Goal: Task Accomplishment & Management: Complete application form

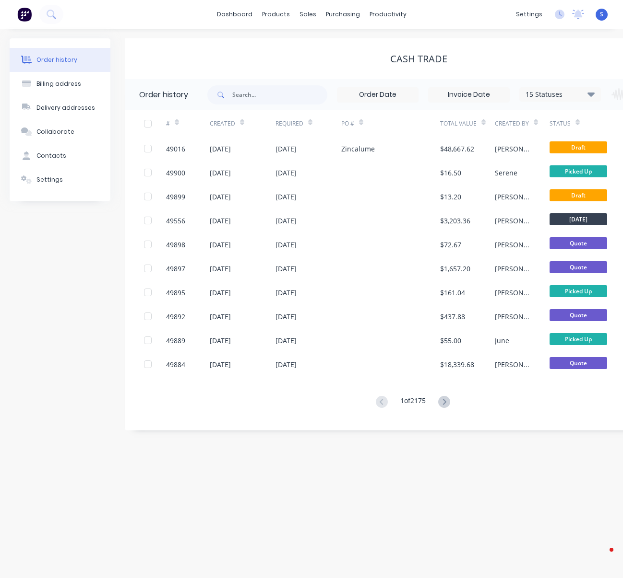
click at [66, 272] on div "Order history Billing address Delivery addresses Collaborate Contacts Settings" at bounding box center [60, 234] width 101 height 392
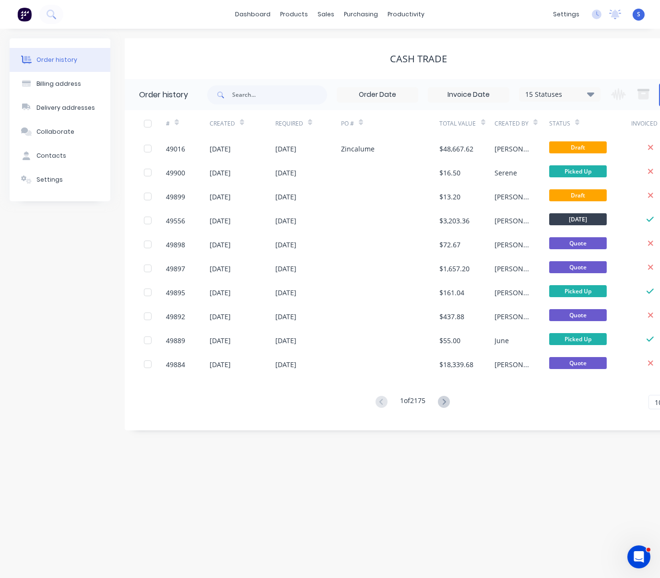
click at [298, 69] on div "Cash Trade" at bounding box center [418, 58] width 587 height 41
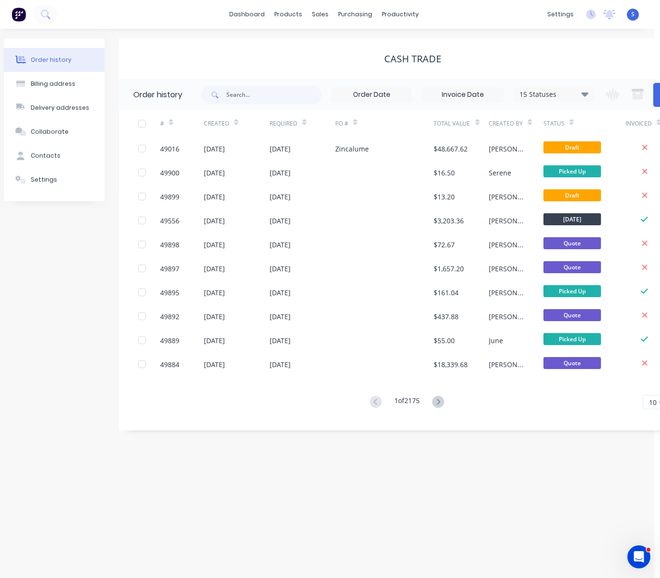
scroll to position [0, 18]
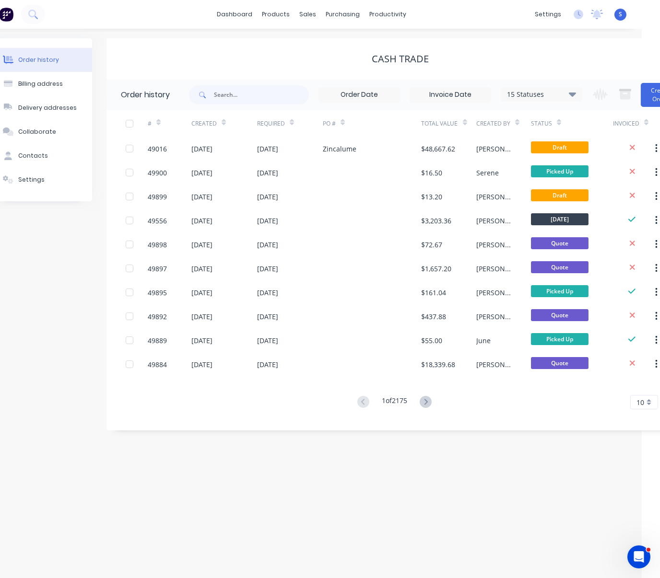
drag, startPoint x: 300, startPoint y: 63, endPoint x: 330, endPoint y: 60, distance: 29.9
click at [334, 68] on div "Customers" at bounding box center [340, 65] width 35 height 9
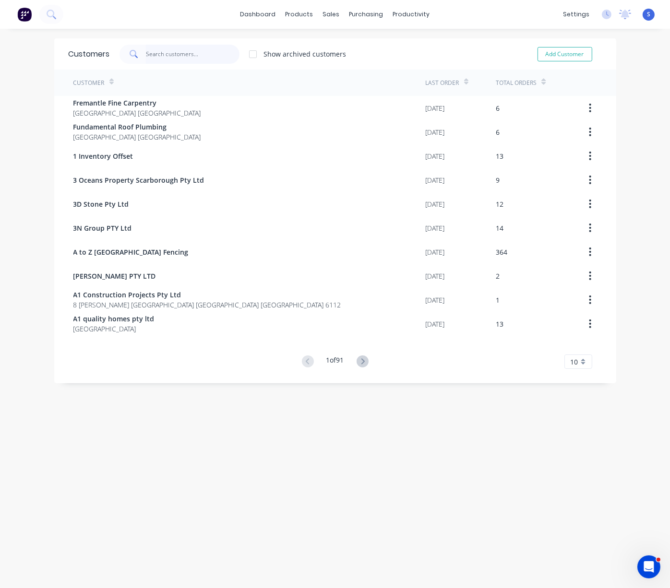
click at [169, 53] on input "text" at bounding box center [193, 54] width 94 height 19
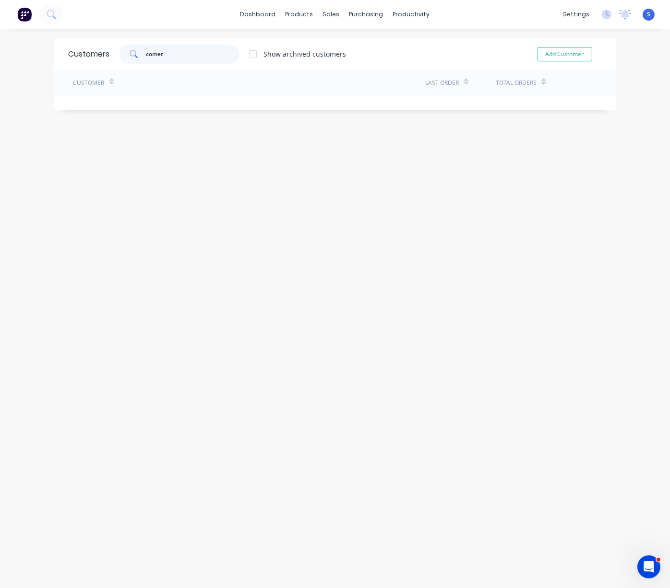
drag, startPoint x: 172, startPoint y: 54, endPoint x: 122, endPoint y: 54, distance: 50.4
click at [122, 54] on div "comet" at bounding box center [179, 54] width 120 height 19
type input "、"
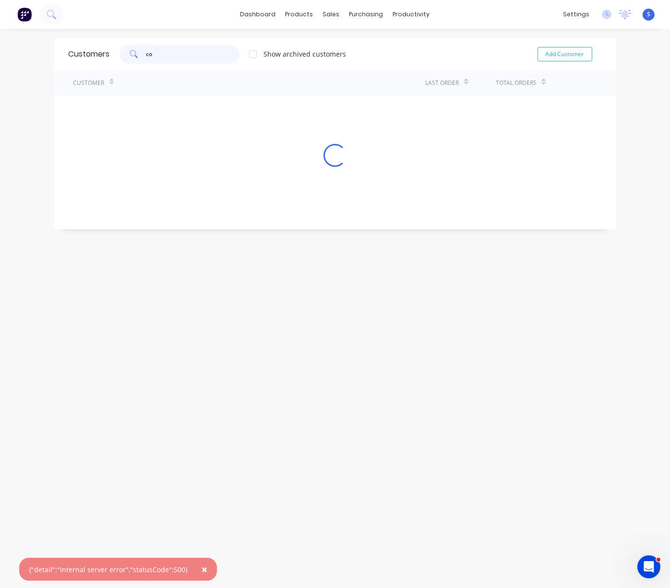
type input "c"
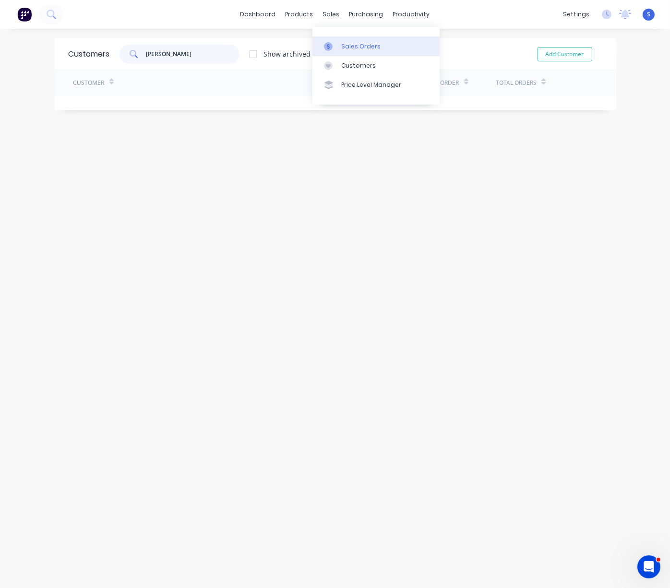
type input "[PERSON_NAME]"
click at [351, 47] on div "Sales Orders" at bounding box center [360, 46] width 39 height 9
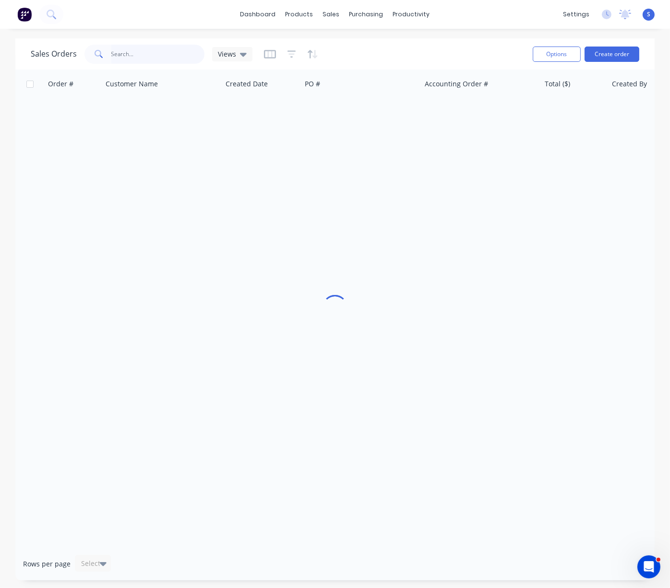
click at [141, 49] on input "text" at bounding box center [158, 54] width 94 height 19
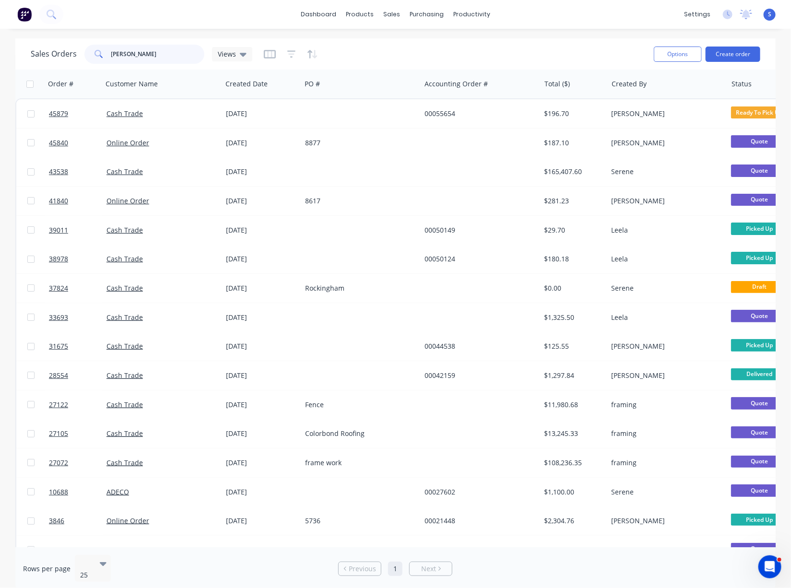
drag, startPoint x: 149, startPoint y: 48, endPoint x: 71, endPoint y: 54, distance: 78.4
click at [72, 54] on div "Sales Orders [PERSON_NAME] Views" at bounding box center [142, 54] width 222 height 19
type input "[PERSON_NAME]"
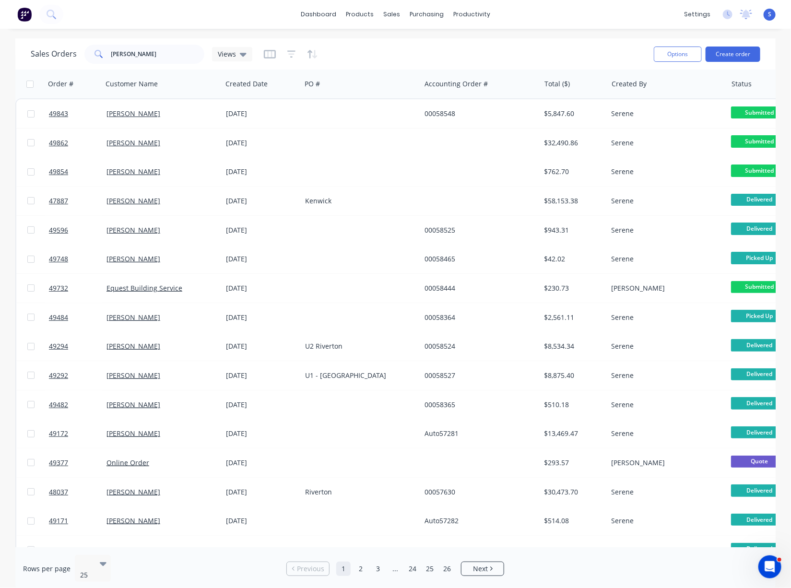
click at [377, 57] on div "Sales Orders [PERSON_NAME] Views" at bounding box center [338, 54] width 615 height 24
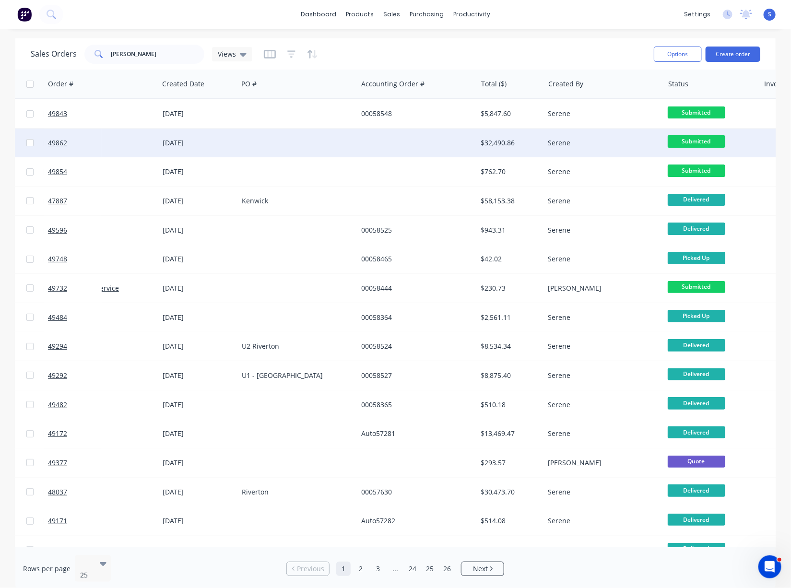
drag, startPoint x: 463, startPoint y: 136, endPoint x: 503, endPoint y: 140, distance: 40.0
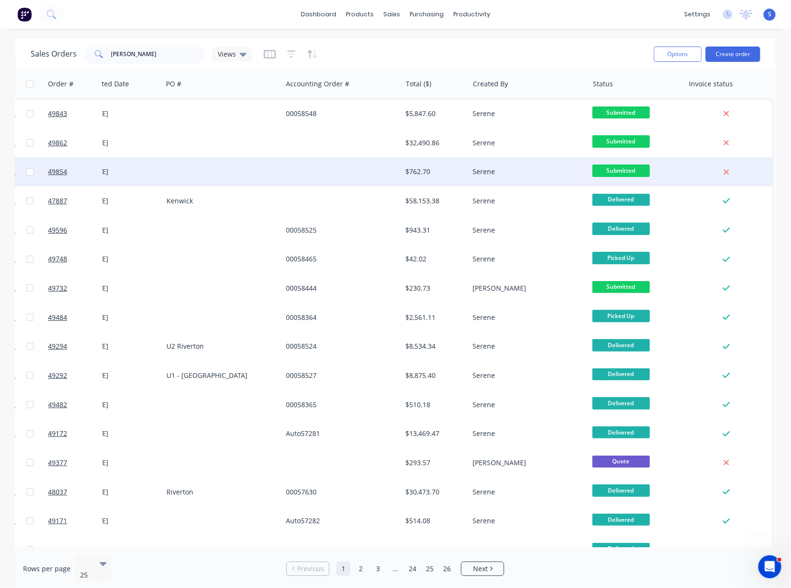
drag, startPoint x: 379, startPoint y: 159, endPoint x: 499, endPoint y: 159, distance: 119.9
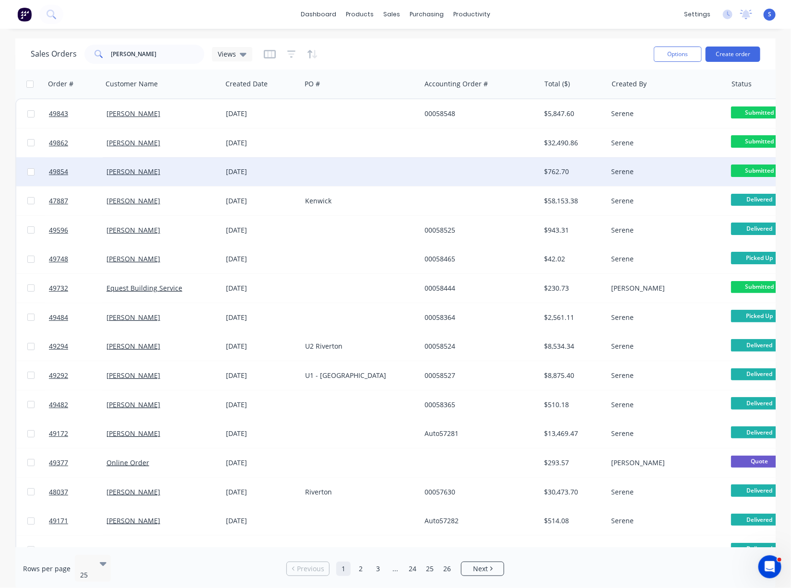
drag, startPoint x: 374, startPoint y: 159, endPoint x: 213, endPoint y: 158, distance: 160.2
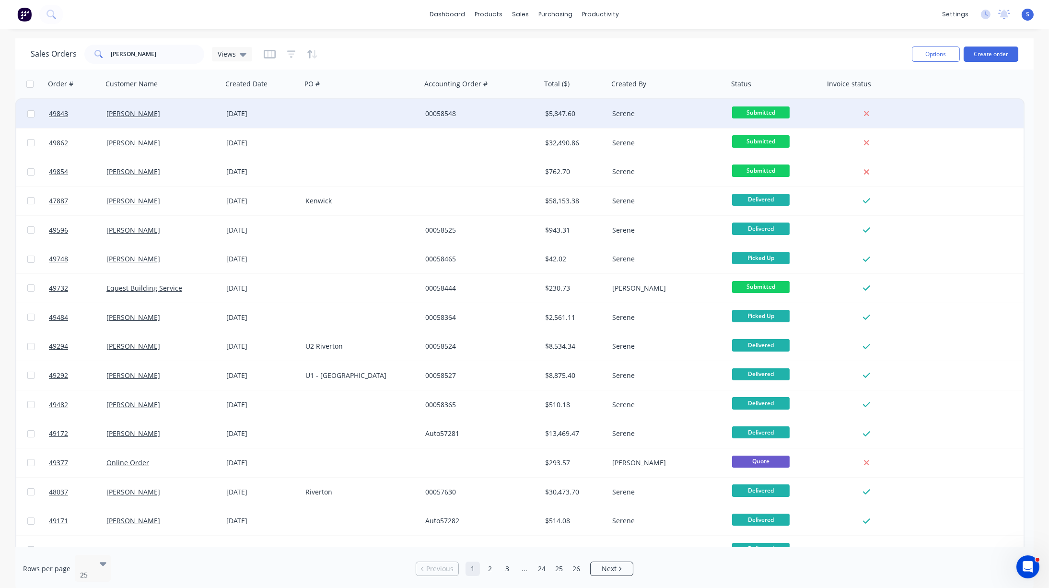
click at [480, 109] on div "00058548" at bounding box center [478, 114] width 106 height 10
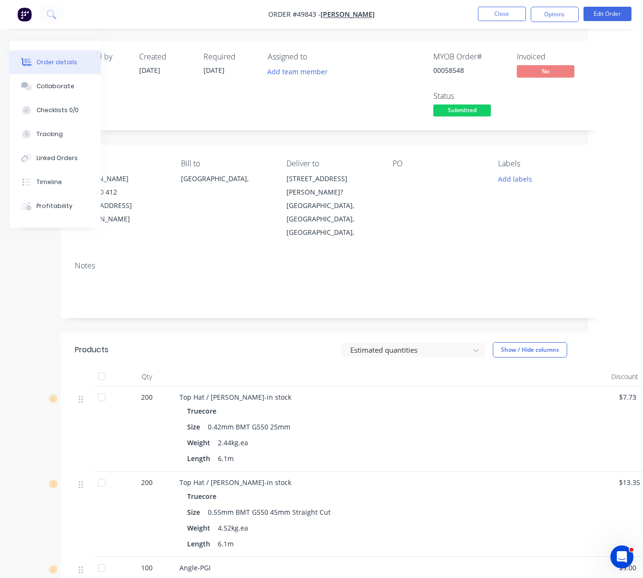
drag, startPoint x: 257, startPoint y: 323, endPoint x: 361, endPoint y: 331, distance: 104.4
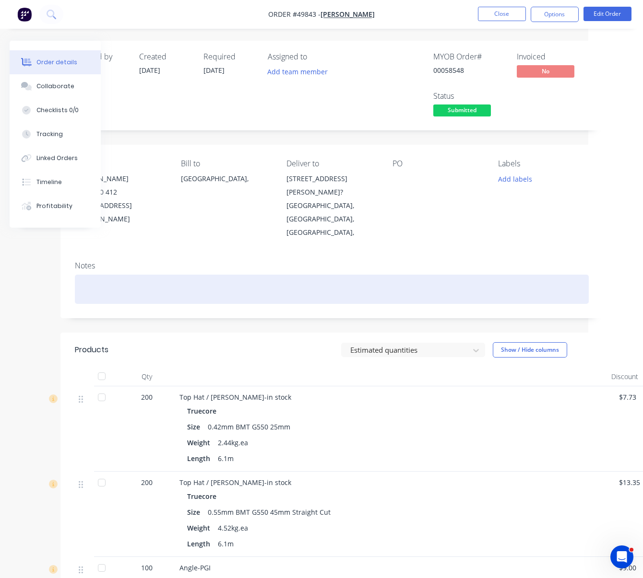
scroll to position [0, 81]
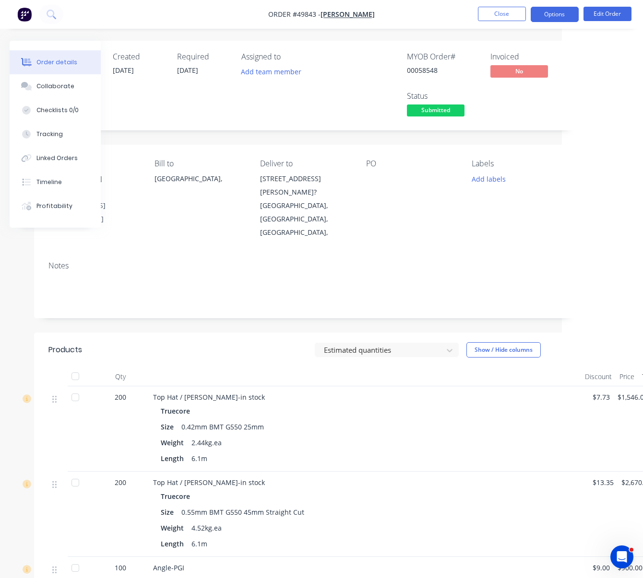
click at [550, 13] on button "Options" at bounding box center [555, 14] width 48 height 15
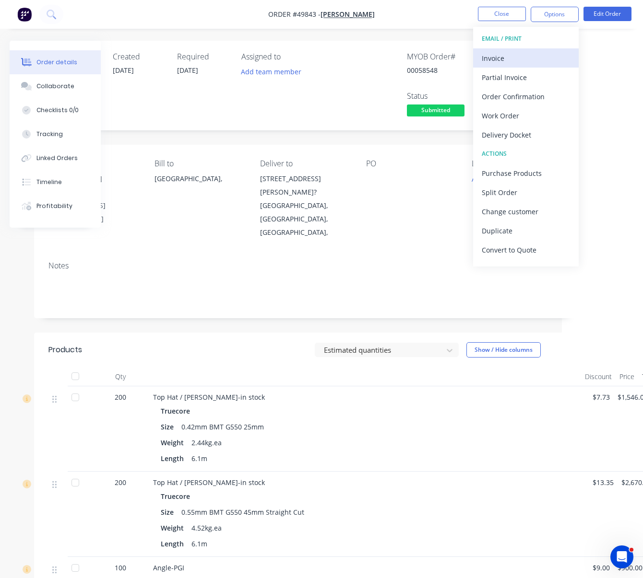
click at [528, 54] on div "Invoice" at bounding box center [526, 58] width 88 height 14
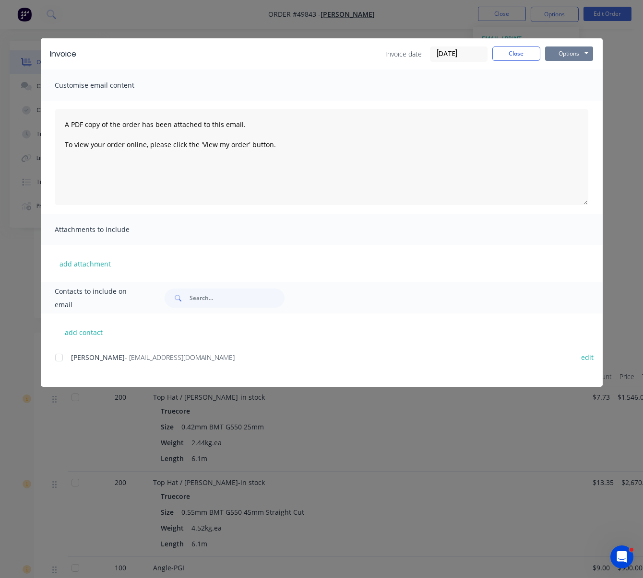
click at [568, 57] on button "Options" at bounding box center [569, 54] width 48 height 14
click at [580, 88] on button "Print" at bounding box center [575, 87] width 61 height 16
click at [528, 58] on button "Close" at bounding box center [516, 54] width 48 height 14
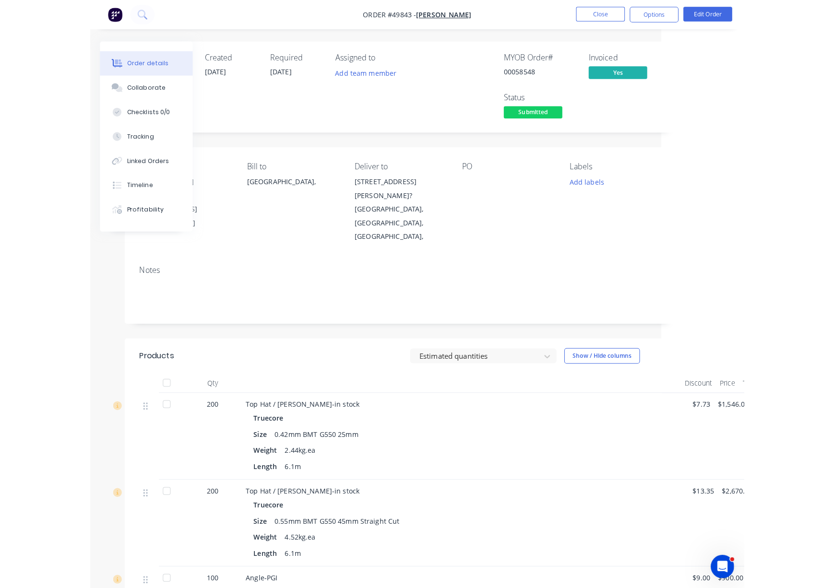
scroll to position [0, 0]
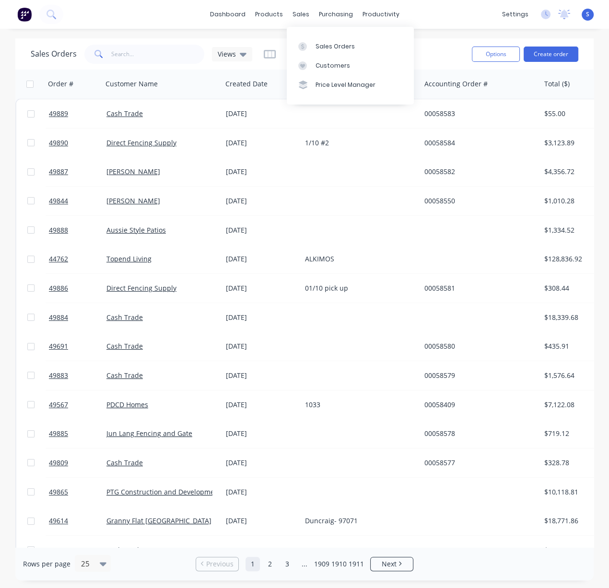
drag, startPoint x: 335, startPoint y: 49, endPoint x: 178, endPoint y: 49, distance: 156.4
click at [335, 49] on div "Sales Orders" at bounding box center [335, 46] width 39 height 9
click at [134, 52] on input "text" at bounding box center [158, 54] width 94 height 19
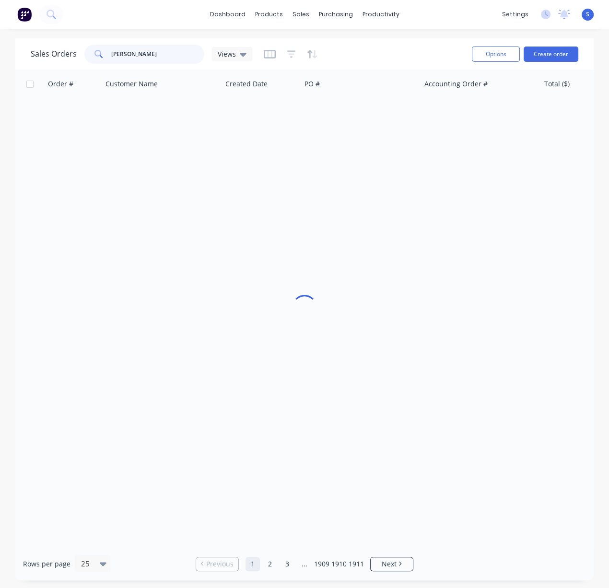
type input "billy bevan"
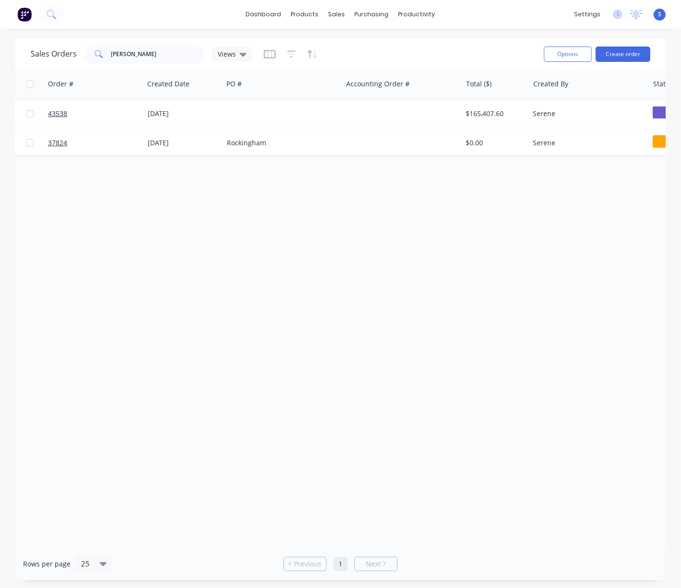
drag, startPoint x: 226, startPoint y: 270, endPoint x: 313, endPoint y: 273, distance: 86.9
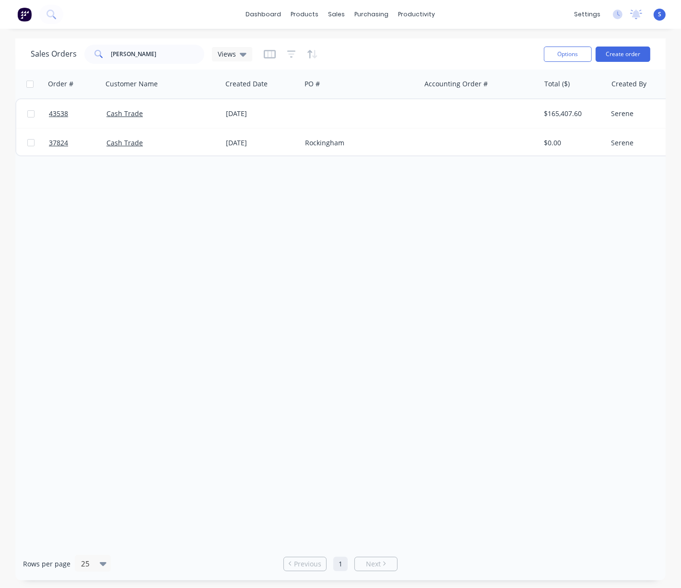
drag, startPoint x: 393, startPoint y: 276, endPoint x: 267, endPoint y: 270, distance: 126.8
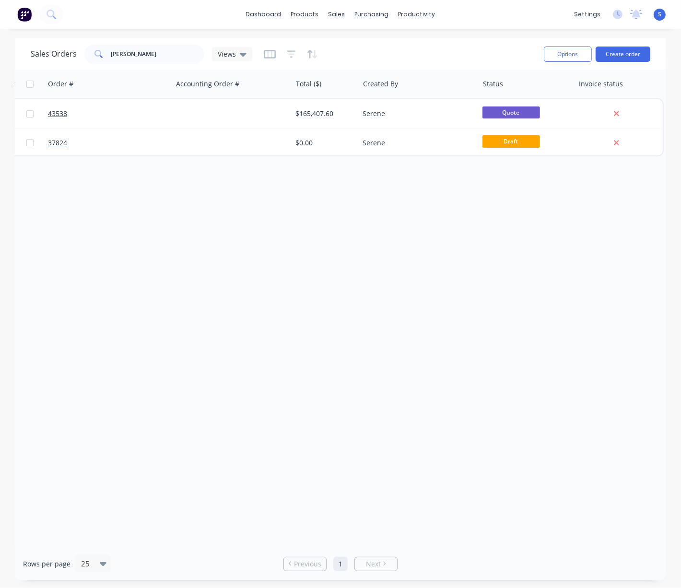
drag, startPoint x: 286, startPoint y: 234, endPoint x: 419, endPoint y: 246, distance: 132.9
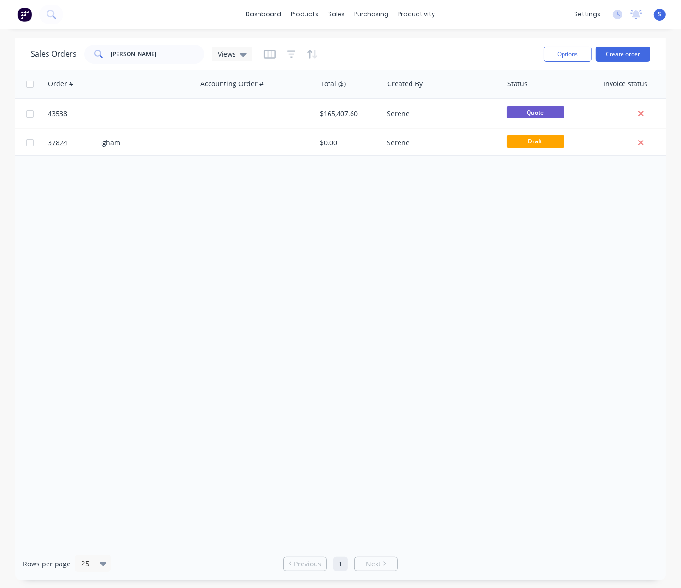
scroll to position [0, 68]
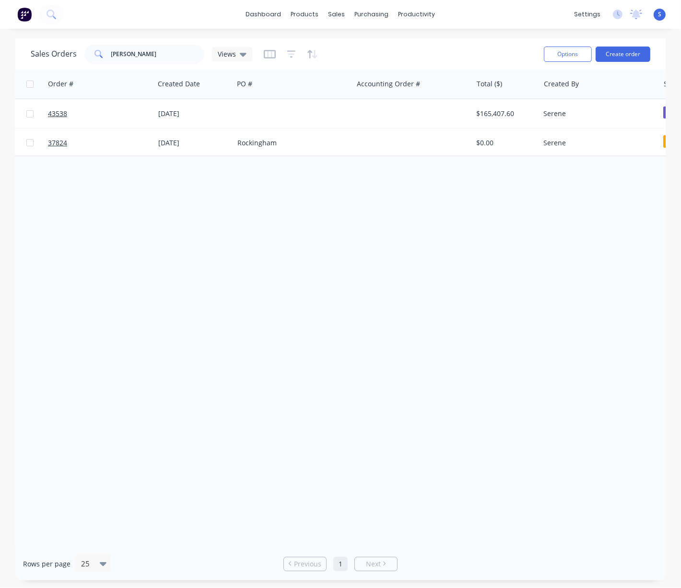
drag, startPoint x: 411, startPoint y: 246, endPoint x: 186, endPoint y: 213, distance: 226.8
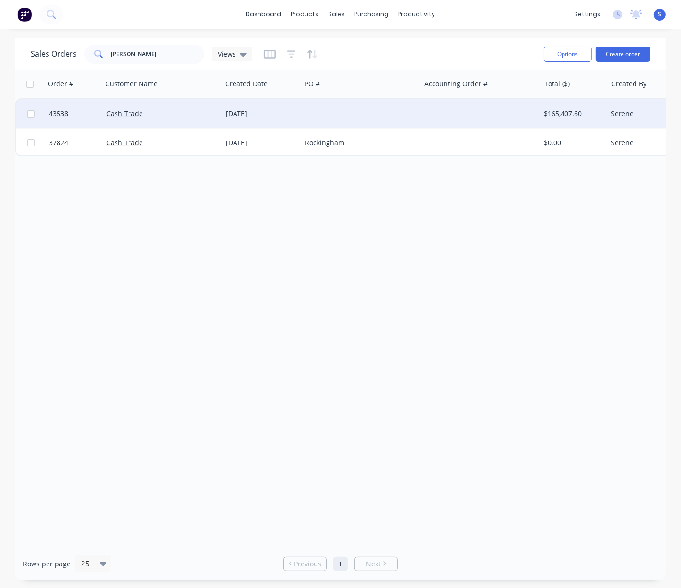
click at [145, 118] on div "Cash Trade" at bounding box center [162, 113] width 119 height 29
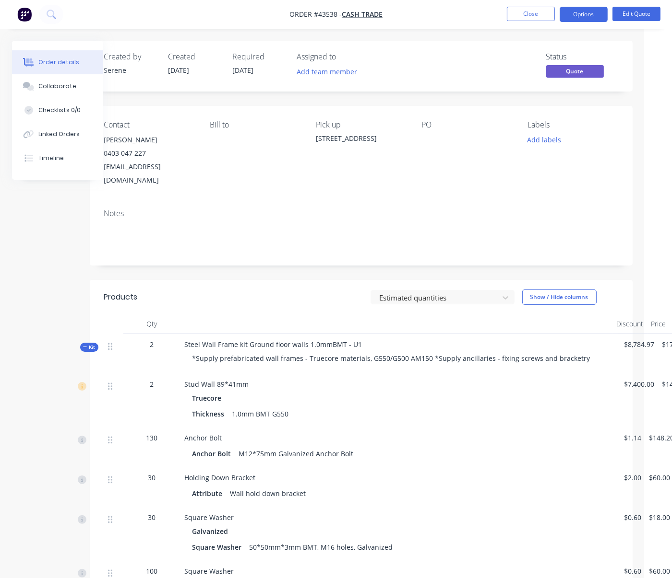
scroll to position [0, 67]
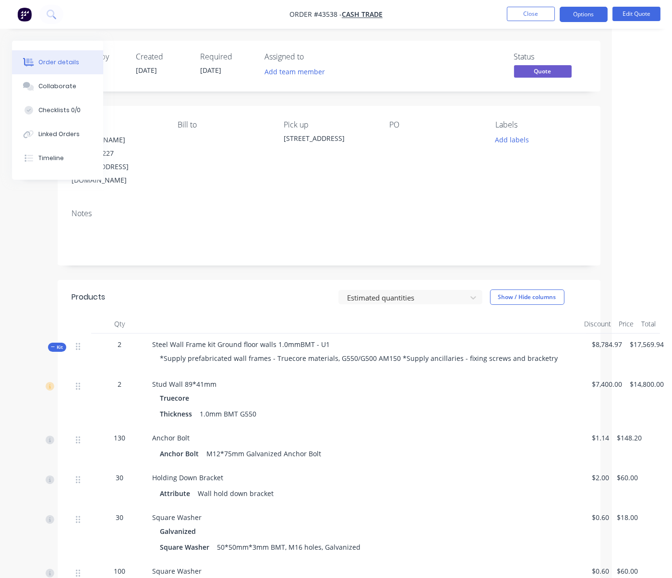
drag, startPoint x: 246, startPoint y: 290, endPoint x: 317, endPoint y: 289, distance: 71.0
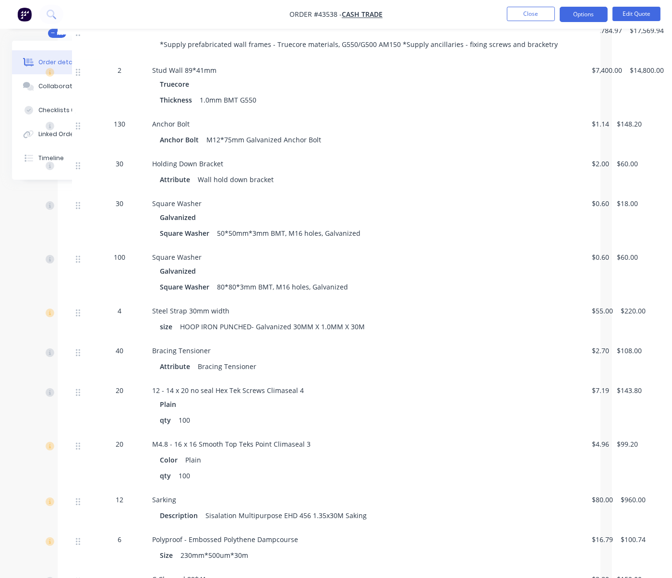
scroll to position [448, 67]
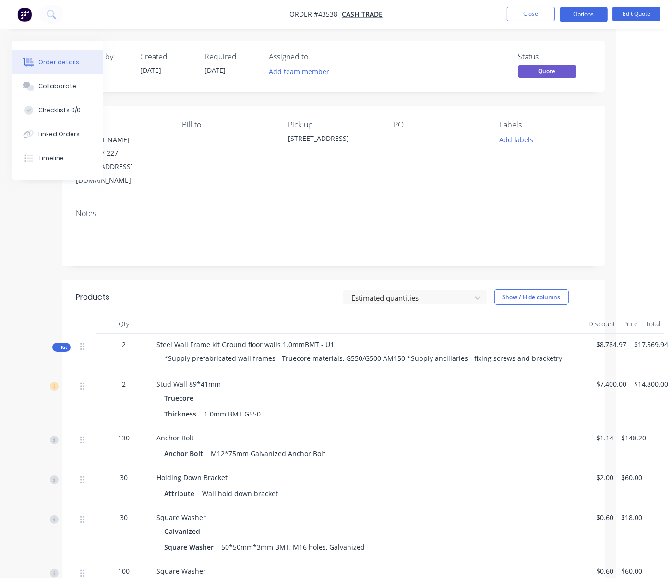
drag, startPoint x: 184, startPoint y: 306, endPoint x: 166, endPoint y: 304, distance: 18.4
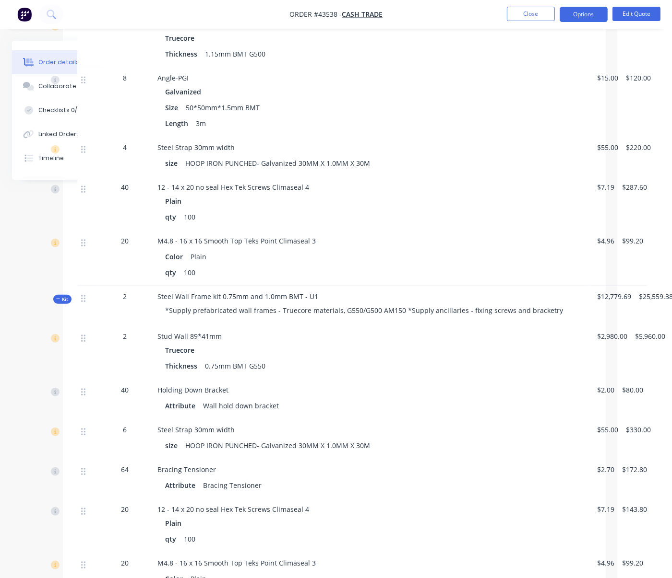
scroll to position [0, 55]
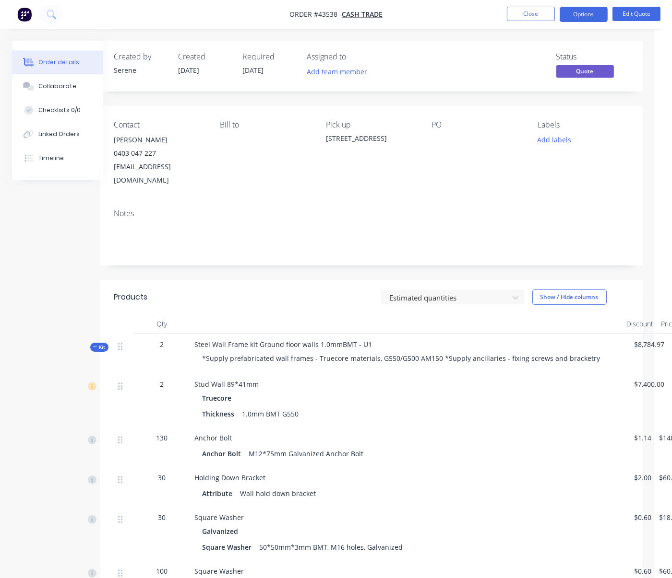
drag, startPoint x: 250, startPoint y: 329, endPoint x: 189, endPoint y: 328, distance: 61.4
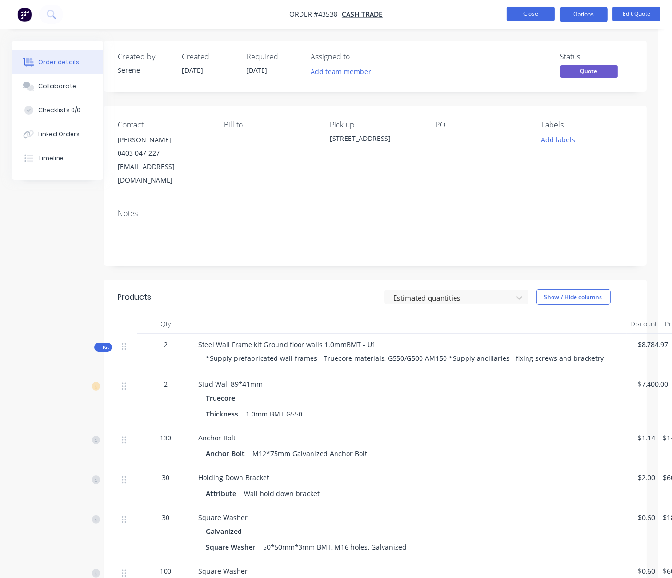
click at [529, 16] on button "Close" at bounding box center [531, 14] width 48 height 14
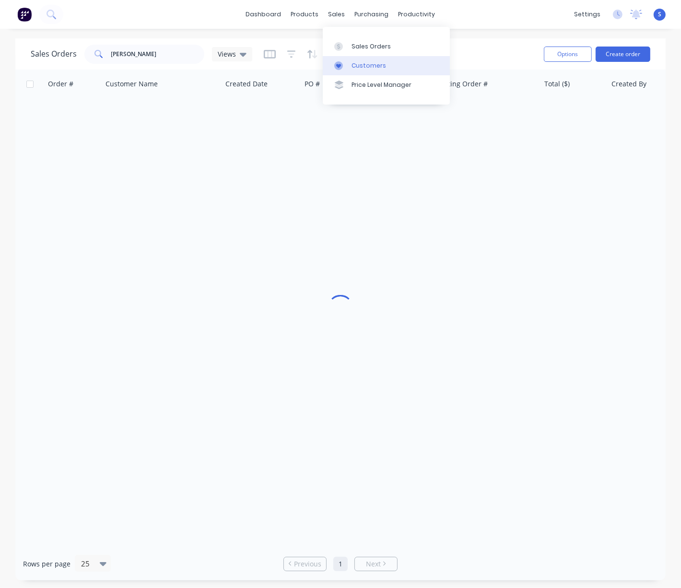
click at [371, 63] on link "Customers" at bounding box center [386, 65] width 127 height 19
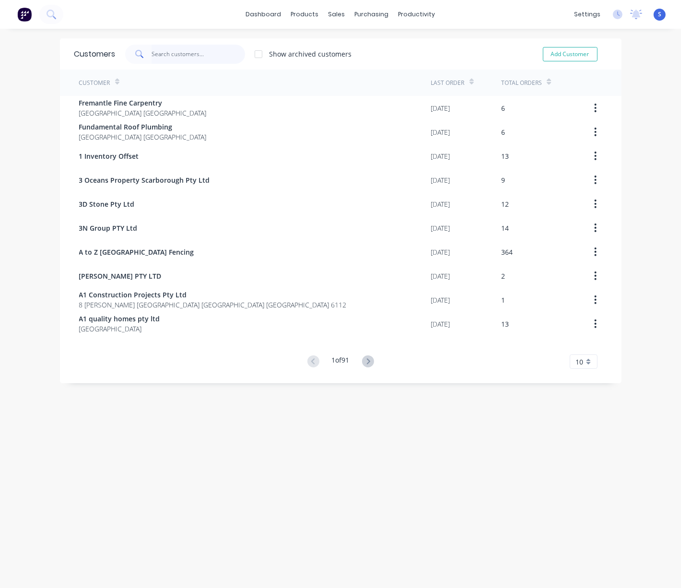
click at [183, 55] on input "text" at bounding box center [199, 54] width 94 height 19
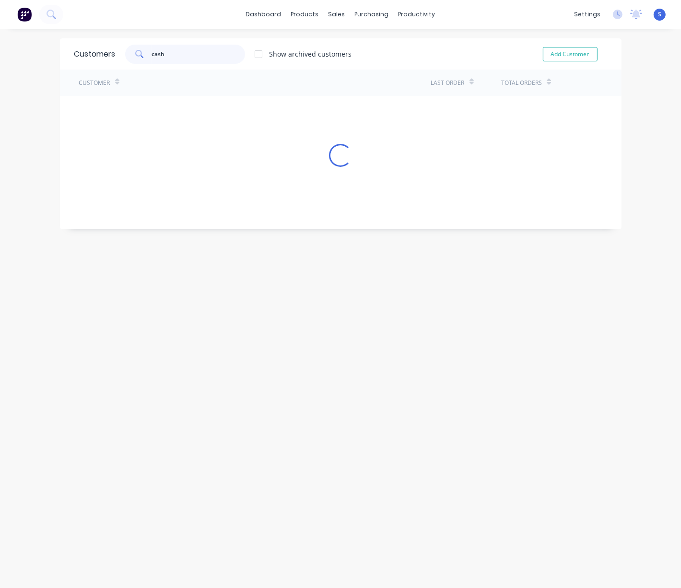
type input "cash"
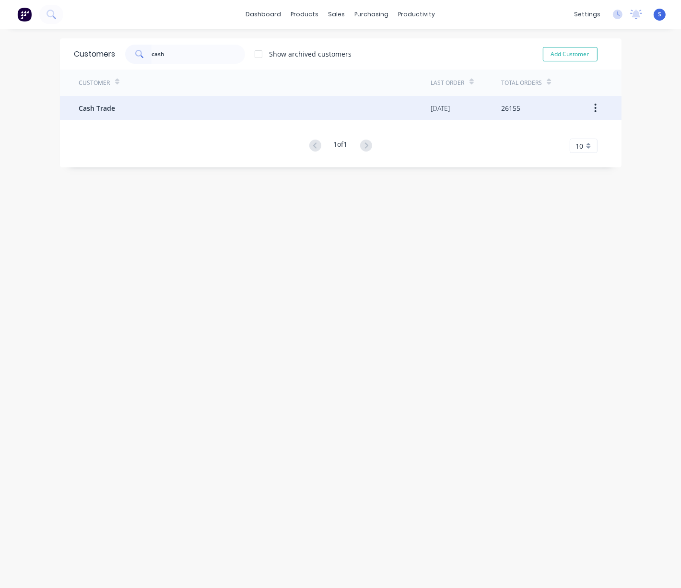
click at [171, 117] on div "Cash Trade" at bounding box center [255, 108] width 352 height 24
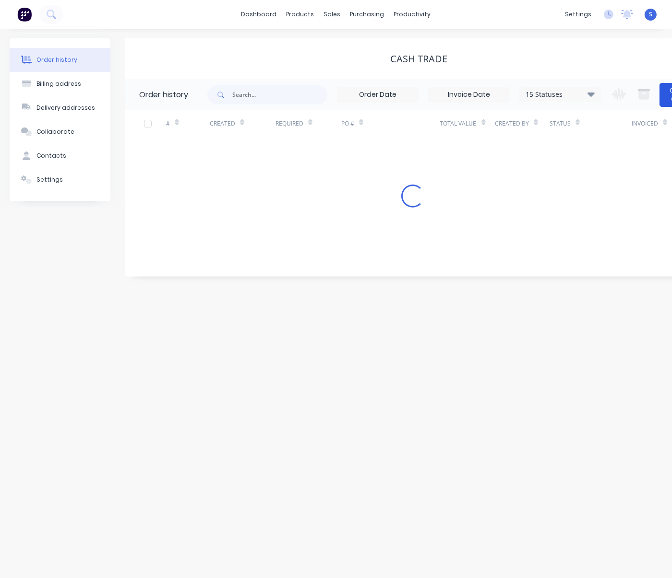
click at [668, 97] on button "Create Order" at bounding box center [678, 95] width 38 height 24
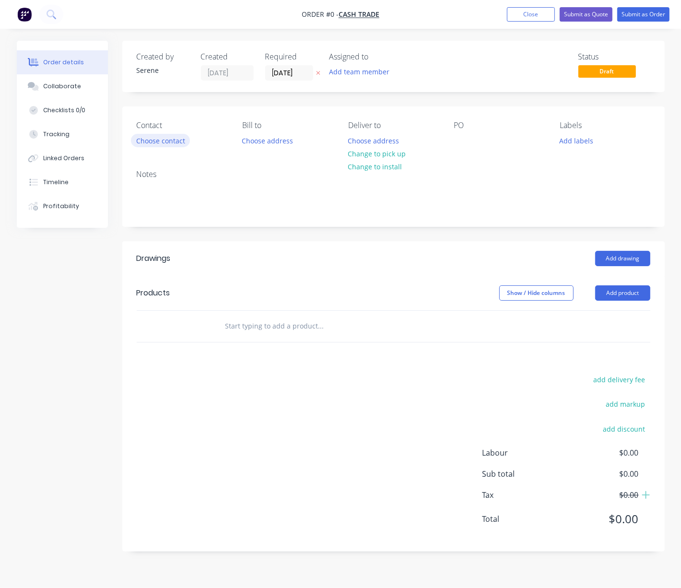
click at [165, 147] on button "Choose contact" at bounding box center [160, 140] width 59 height 13
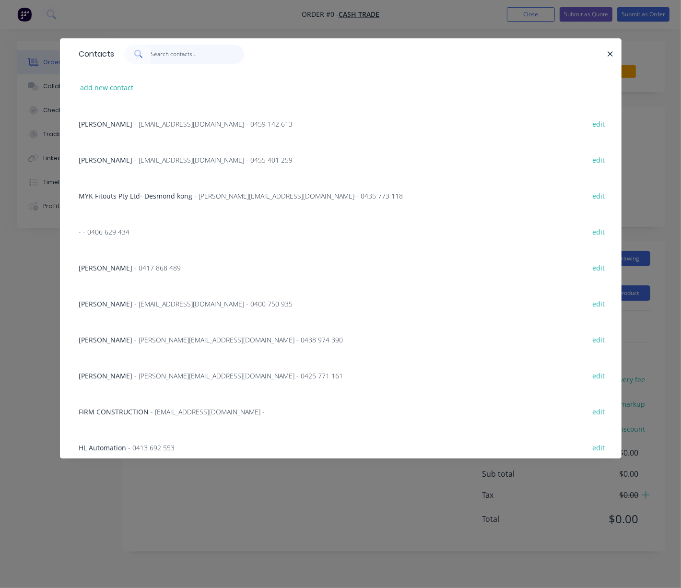
click at [170, 52] on input "text" at bounding box center [198, 54] width 94 height 19
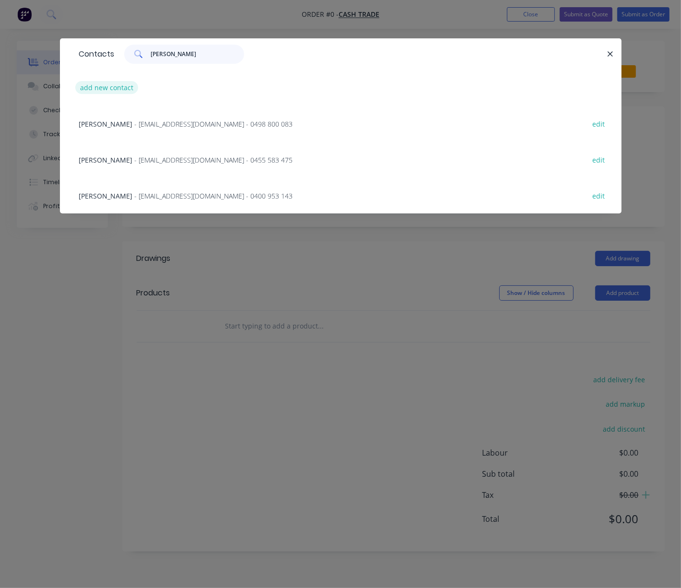
type input "[PERSON_NAME]"
click at [112, 91] on button "add new contact" at bounding box center [106, 87] width 63 height 13
select select "AU"
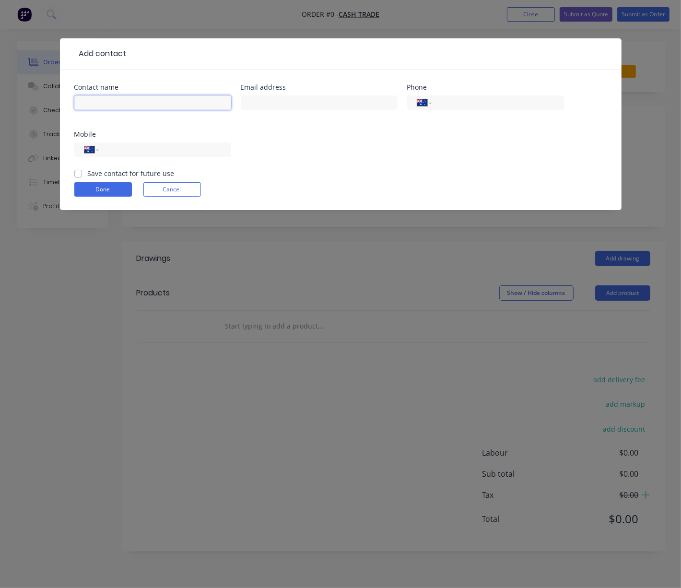
click at [118, 104] on input "text" at bounding box center [152, 102] width 157 height 14
type input "Billy Bevan"
type input "combay13484@gmail.com"
click at [139, 155] on input "tel" at bounding box center [163, 149] width 115 height 11
type input "0403 047 227"
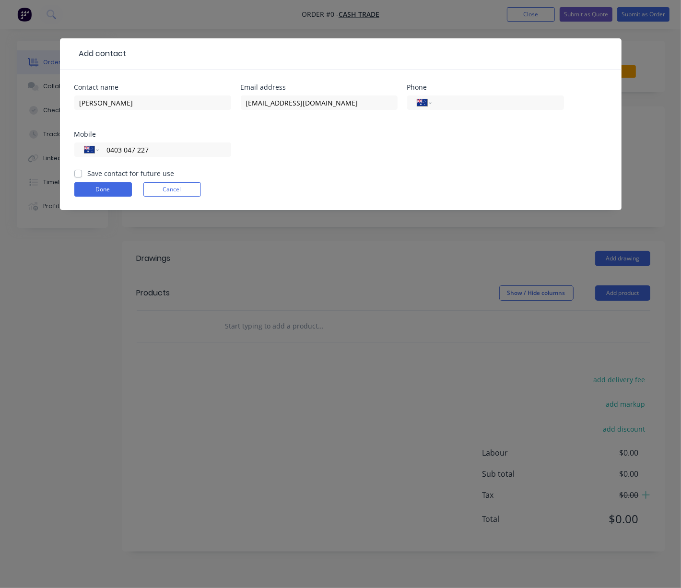
click at [91, 178] on label "Save contact for future use" at bounding box center [131, 173] width 87 height 10
click at [82, 177] on input "Save contact for future use" at bounding box center [78, 172] width 8 height 9
checkbox input "true"
click at [99, 197] on button "Done" at bounding box center [103, 189] width 58 height 14
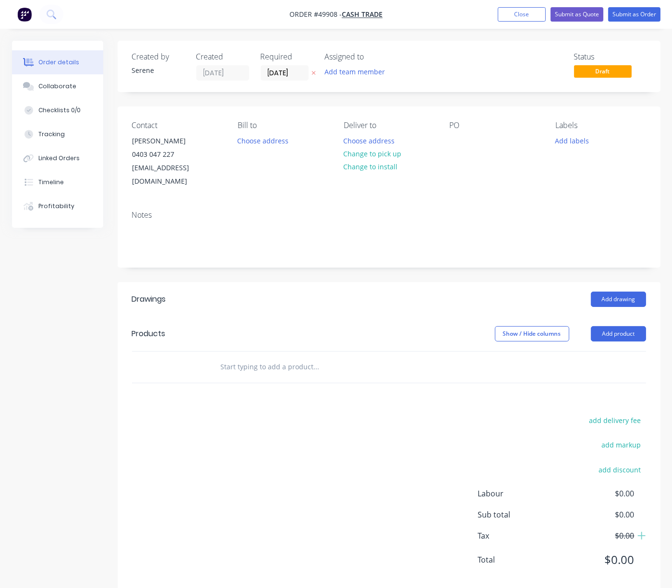
drag, startPoint x: 264, startPoint y: 309, endPoint x: 403, endPoint y: 318, distance: 139.4
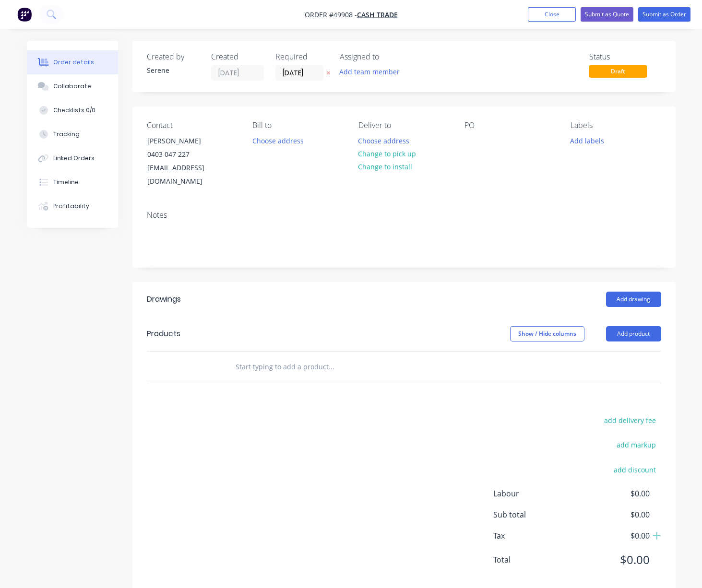
click at [277, 317] on header "Products Show / Hide columns Add product" at bounding box center [403, 334] width 543 height 35
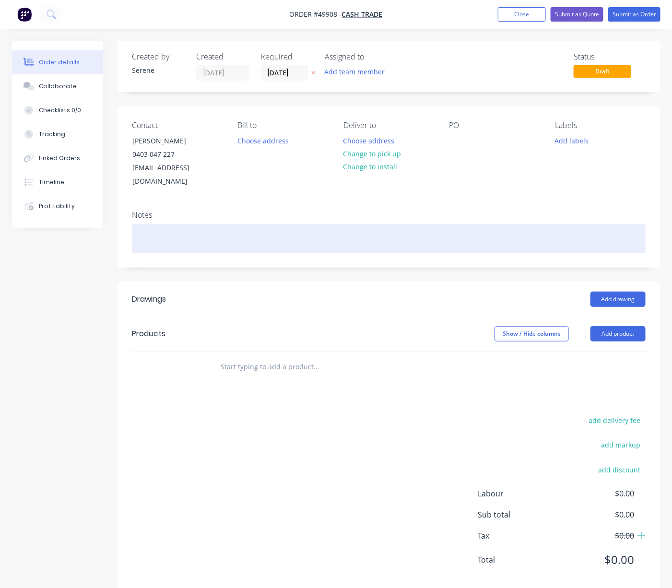
drag, startPoint x: 266, startPoint y: 275, endPoint x: 367, endPoint y: 240, distance: 106.5
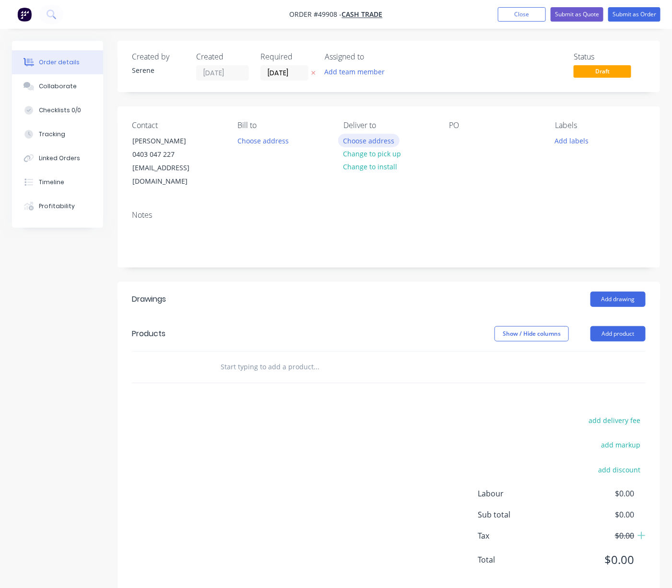
click at [389, 147] on button "Choose address" at bounding box center [368, 140] width 61 height 13
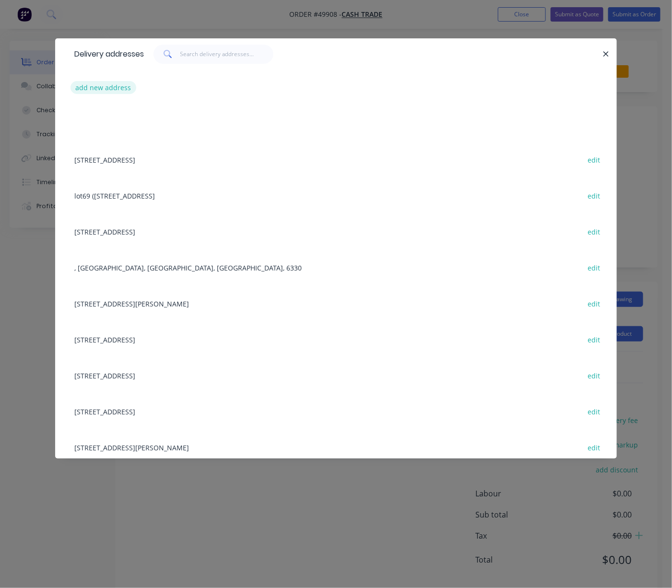
click at [116, 94] on button "add new address" at bounding box center [104, 87] width 66 height 13
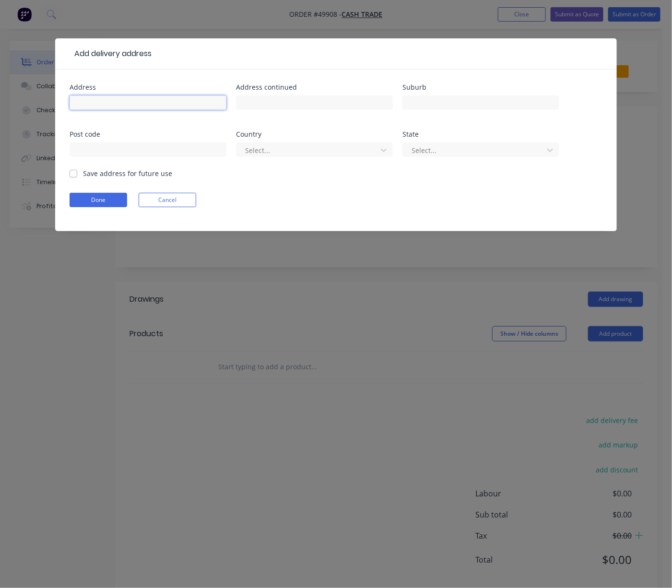
drag, startPoint x: 116, startPoint y: 94, endPoint x: 118, endPoint y: 109, distance: 15.1
click at [118, 109] on input "text" at bounding box center [148, 102] width 157 height 14
type input "87 Frederick st,"
type input "Shoalwater"
click at [282, 165] on div "Select..." at bounding box center [314, 154] width 157 height 28
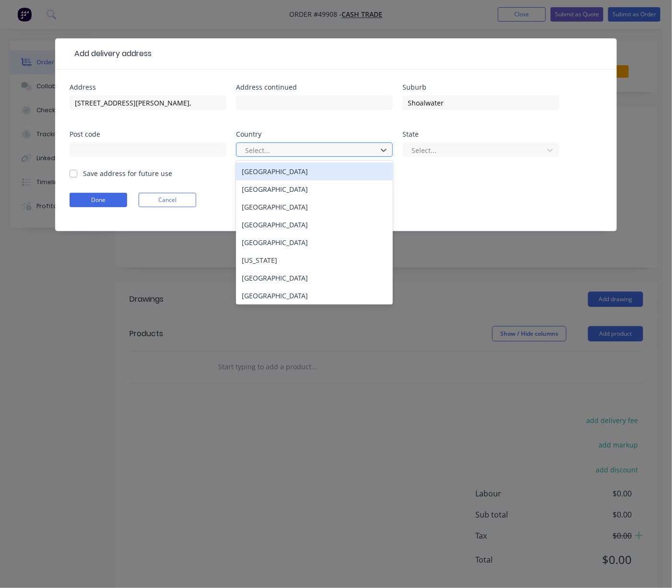
click at [275, 156] on div at bounding box center [308, 150] width 128 height 12
click at [269, 180] on div "[GEOGRAPHIC_DATA]" at bounding box center [314, 172] width 157 height 18
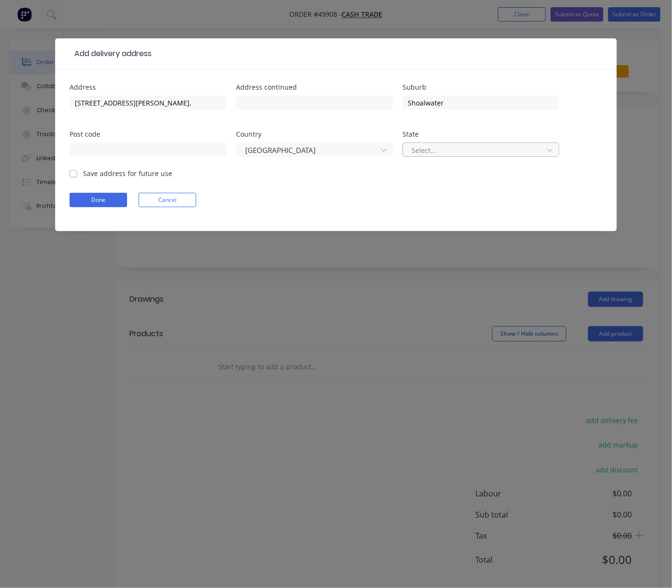
click at [415, 156] on div at bounding box center [475, 150] width 128 height 12
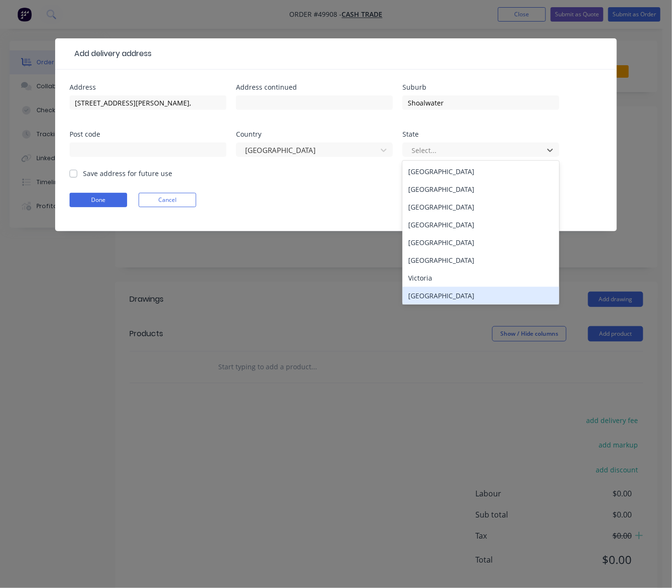
click at [443, 302] on div "Western Australia" at bounding box center [480, 296] width 157 height 18
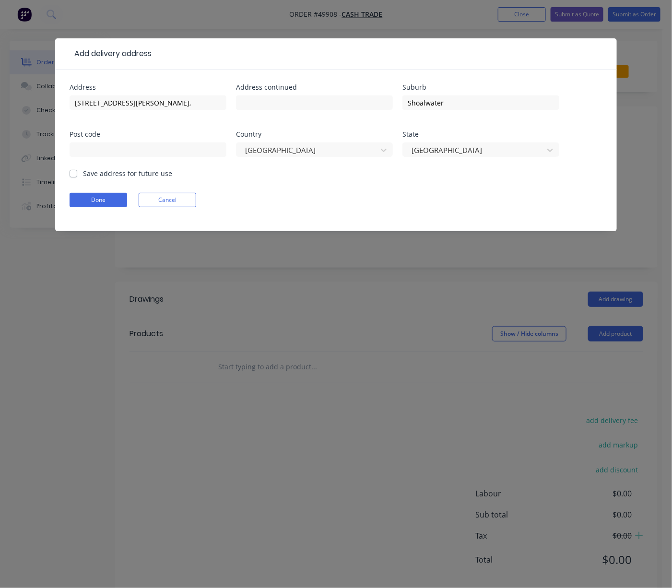
click at [83, 178] on label "Save address for future use" at bounding box center [127, 173] width 89 height 10
click at [75, 177] on input "Save address for future use" at bounding box center [74, 172] width 8 height 9
checkbox input "true"
click at [99, 207] on button "Done" at bounding box center [99, 200] width 58 height 14
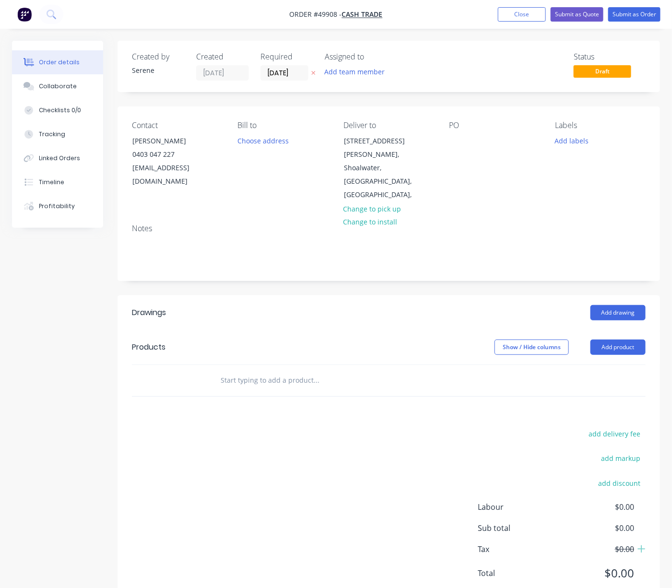
click at [357, 340] on div "Show / Hide columns Add product" at bounding box center [443, 347] width 404 height 15
click at [453, 145] on div at bounding box center [456, 141] width 15 height 14
click at [413, 340] on div "Show / Hide columns Add product" at bounding box center [443, 347] width 404 height 15
click at [612, 340] on button "Add product" at bounding box center [617, 347] width 55 height 15
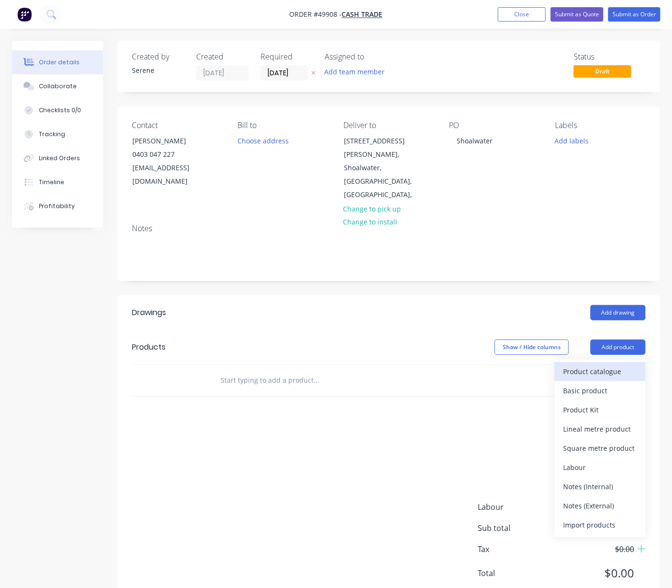
click at [608, 365] on div "Product catalogue" at bounding box center [600, 372] width 74 height 14
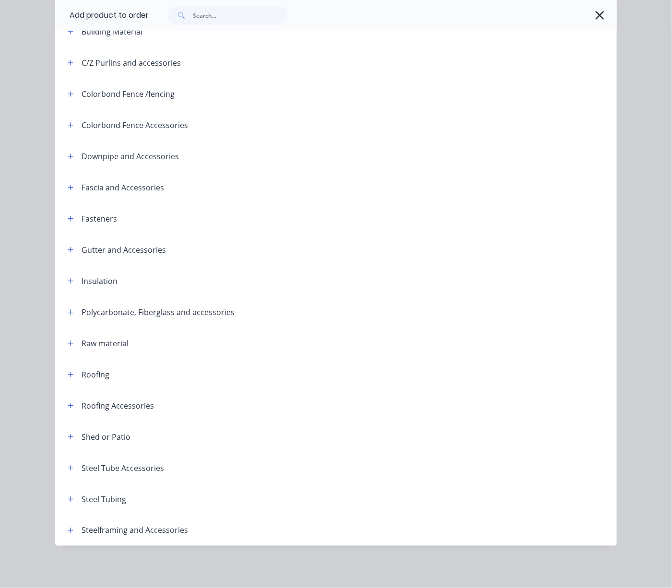
scroll to position [43, 0]
click at [68, 527] on icon "button" at bounding box center [71, 530] width 6 height 7
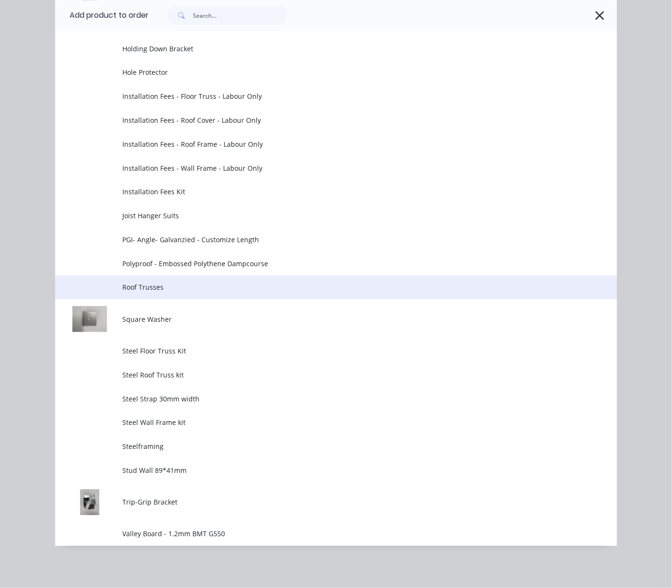
scroll to position [954, 0]
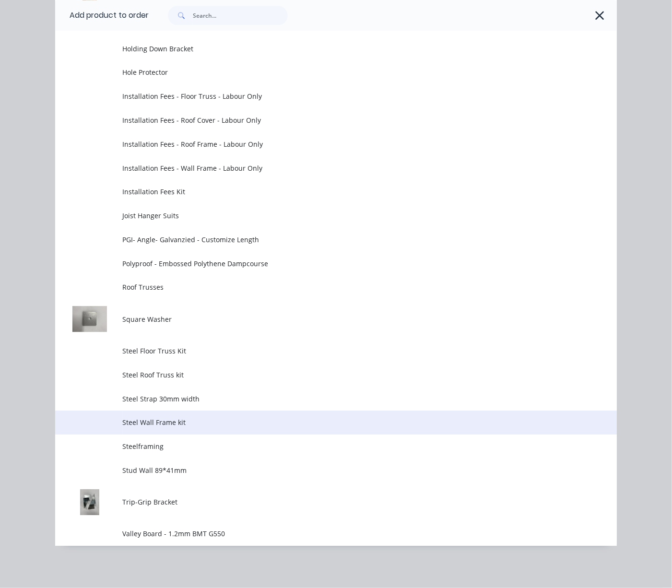
click at [189, 417] on span "Steel Wall Frame kit" at bounding box center [320, 422] width 395 height 10
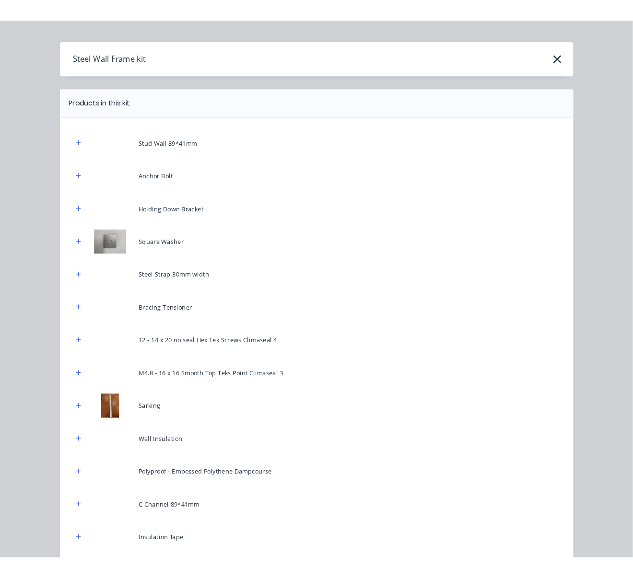
scroll to position [0, 0]
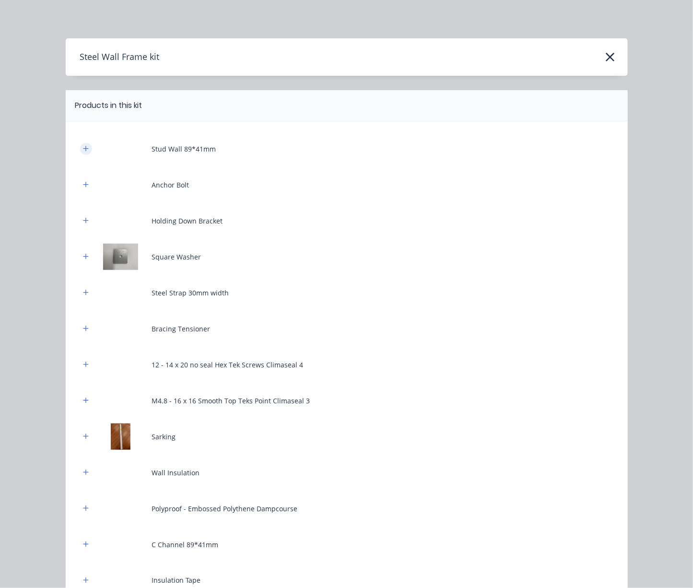
click at [84, 152] on icon "button" at bounding box center [86, 148] width 6 height 7
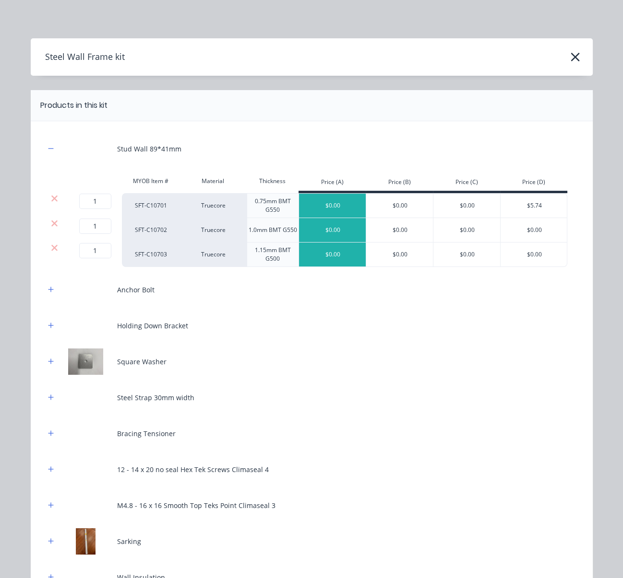
click at [0, 106] on div "Steel Wall Frame kit Products in this kit Stud Wall 89*41mm MYOB Item # Materia…" at bounding box center [311, 289] width 623 height 578
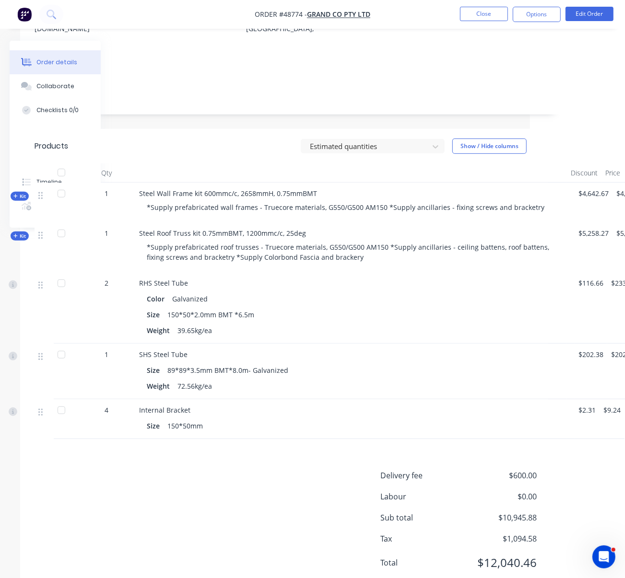
drag, startPoint x: 231, startPoint y: 116, endPoint x: 281, endPoint y: 116, distance: 49.9
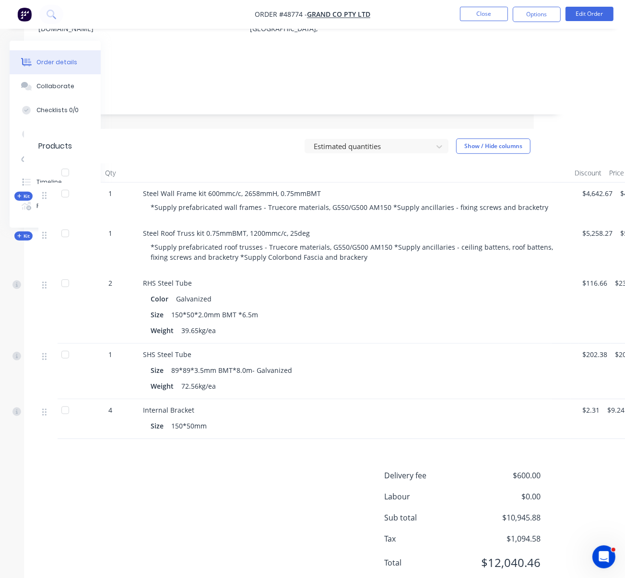
drag, startPoint x: 244, startPoint y: 138, endPoint x: 208, endPoint y: 137, distance: 36.5
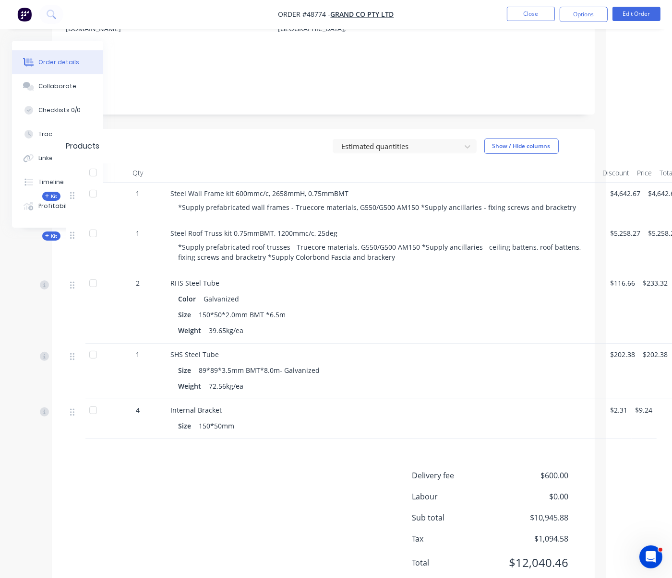
scroll to position [204, 47]
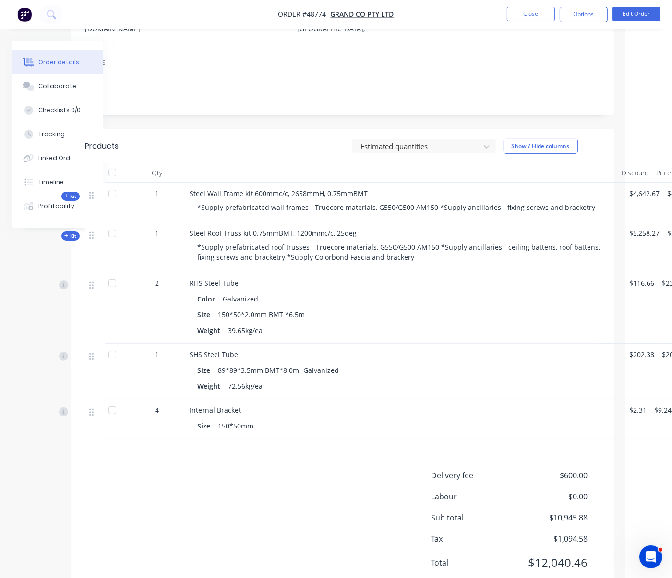
drag, startPoint x: 235, startPoint y: 146, endPoint x: 190, endPoint y: 141, distance: 44.4
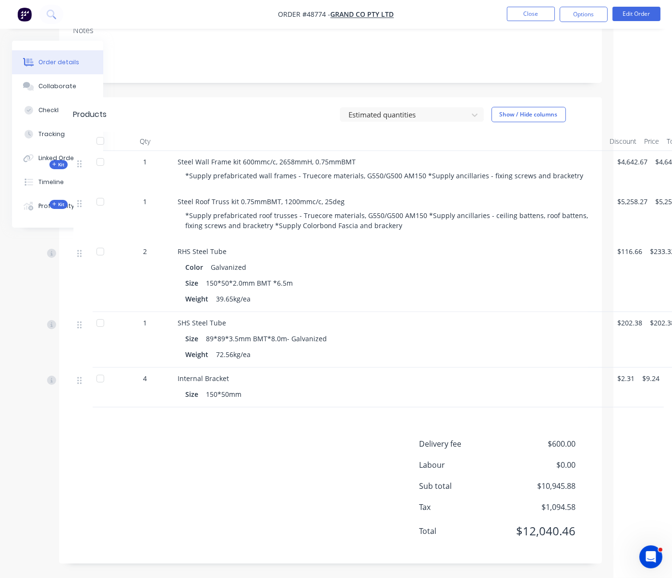
scroll to position [248, 83]
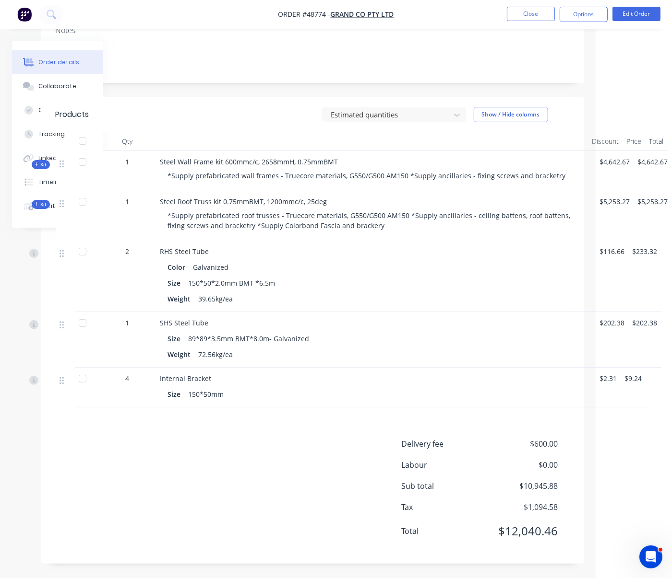
drag, startPoint x: 253, startPoint y: 459, endPoint x: 313, endPoint y: 459, distance: 60.0
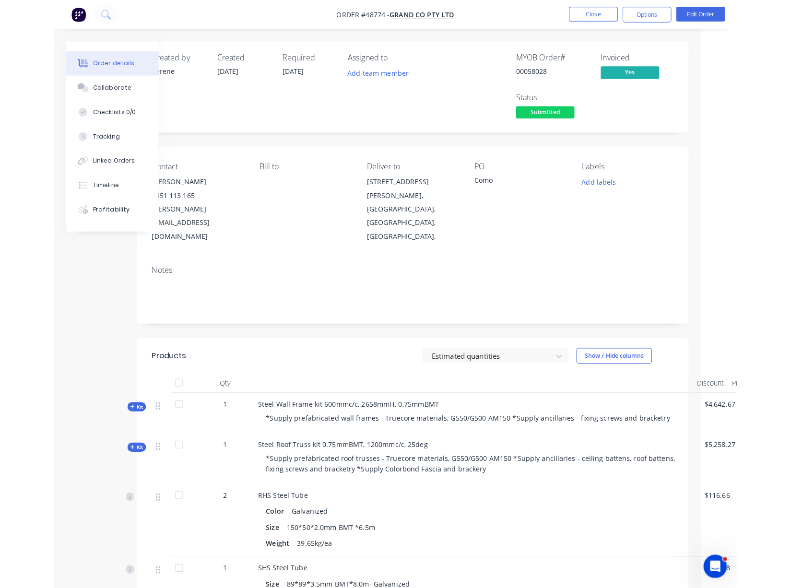
scroll to position [0, 0]
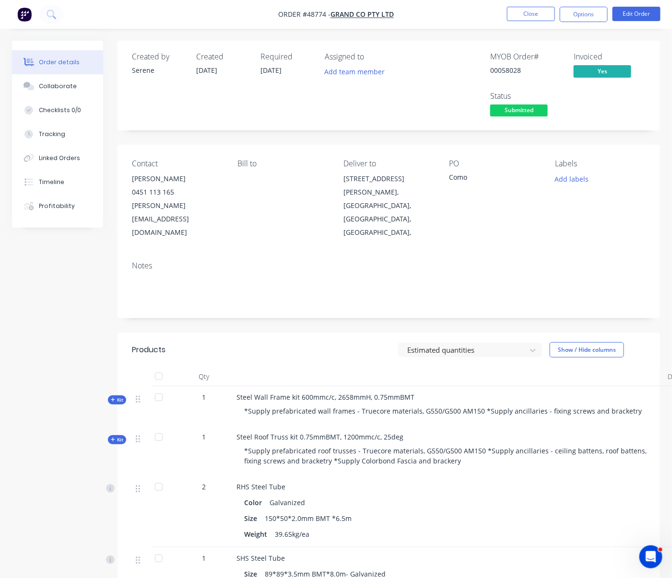
drag, startPoint x: 399, startPoint y: 92, endPoint x: 324, endPoint y: 92, distance: 75.3
click at [529, 11] on button "Close" at bounding box center [531, 14] width 48 height 14
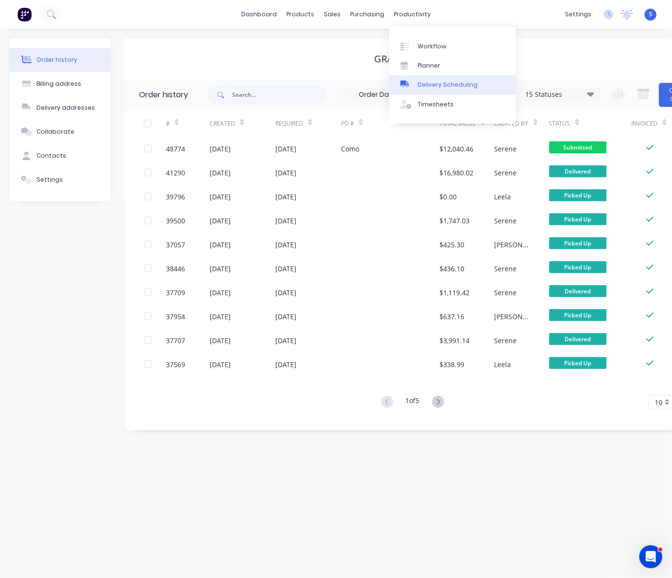
click at [444, 89] on div "Delivery Scheduling" at bounding box center [448, 85] width 60 height 9
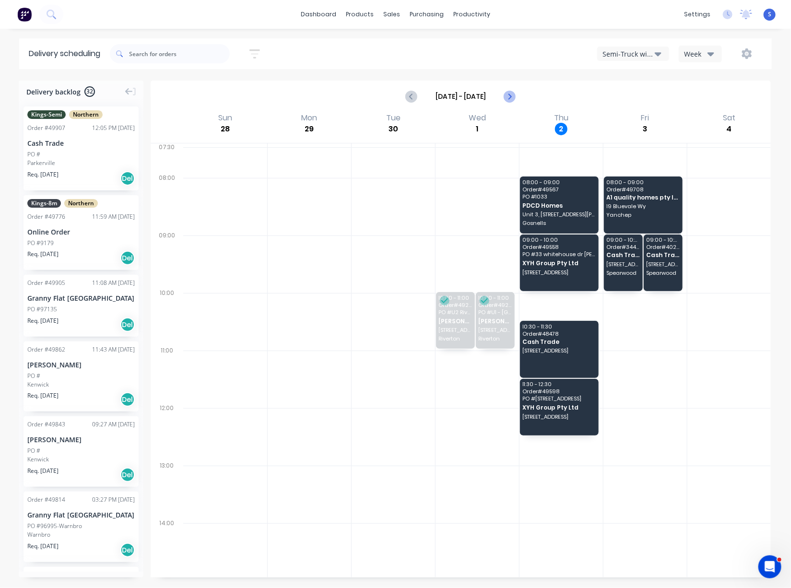
click at [507, 99] on icon "Next page" at bounding box center [510, 97] width 12 height 12
type input "Oct 5 - Oct 11"
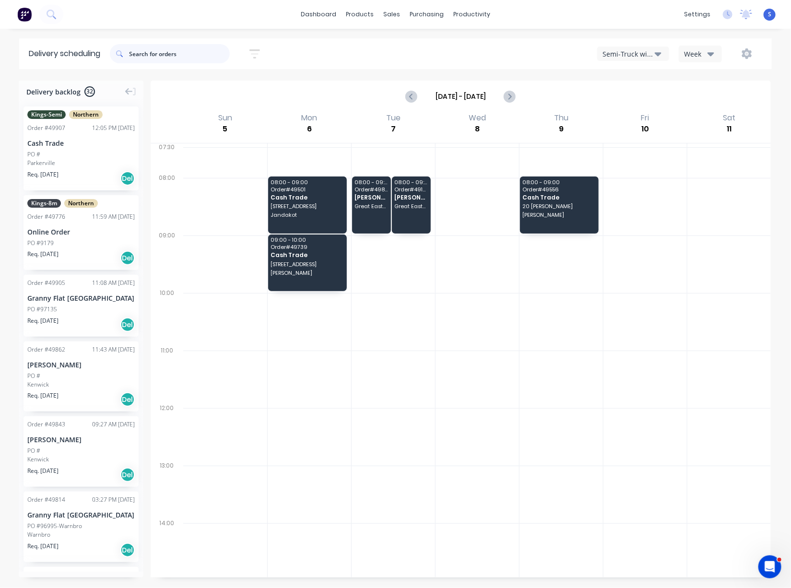
click at [156, 53] on input "text" at bounding box center [179, 53] width 101 height 19
type input "[PERSON_NAME]"
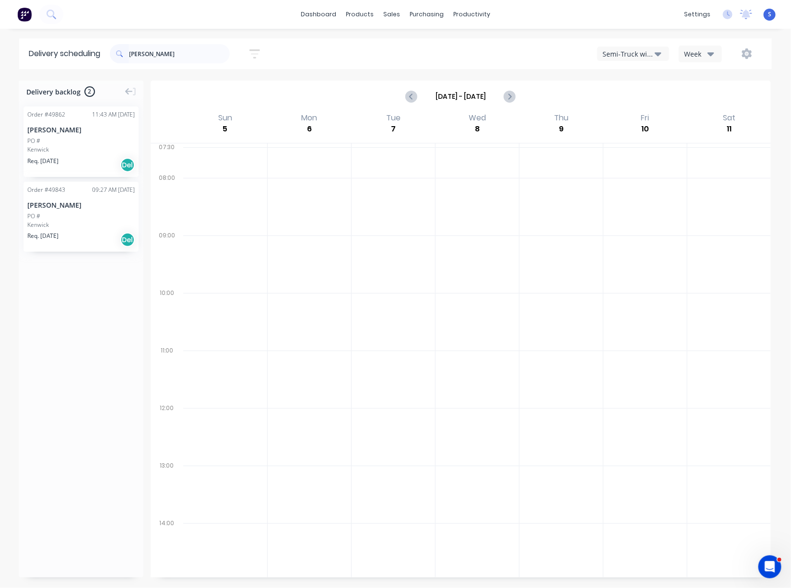
click at [79, 145] on div "PO #" at bounding box center [80, 141] width 107 height 9
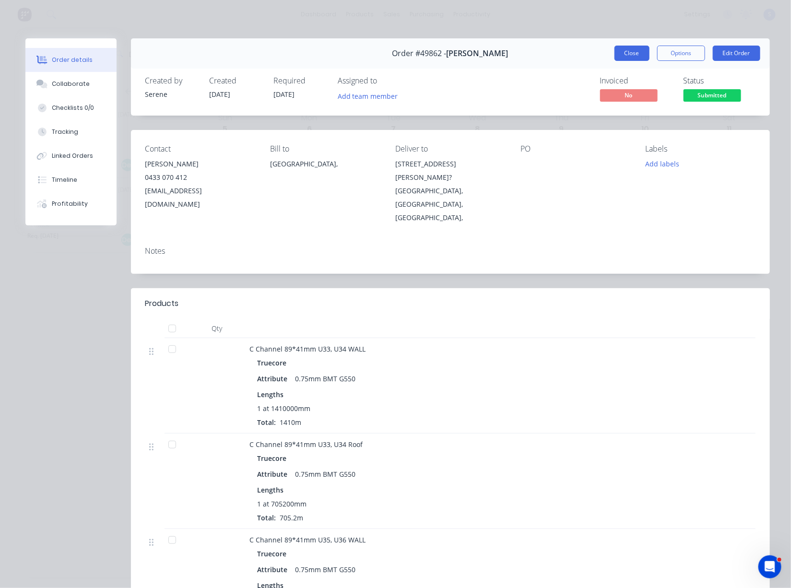
click at [625, 55] on button "Close" at bounding box center [631, 53] width 35 height 15
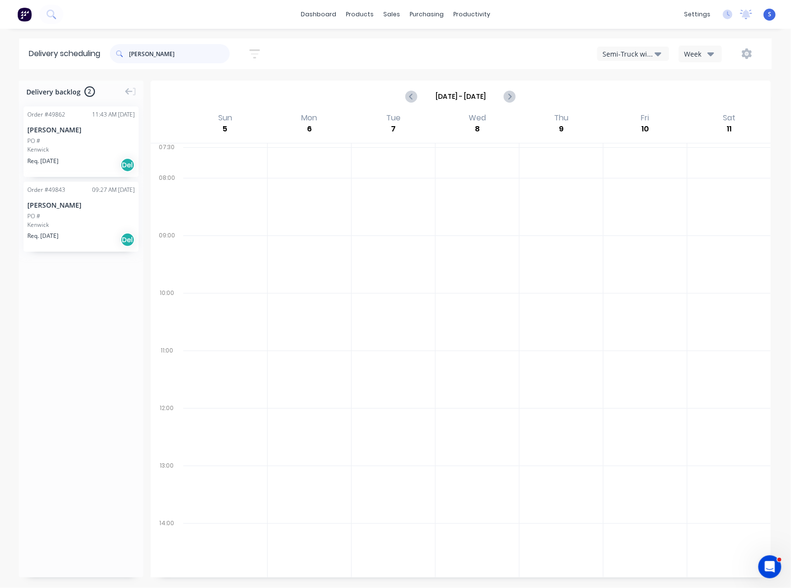
drag, startPoint x: 180, startPoint y: 52, endPoint x: 126, endPoint y: 54, distance: 54.2
click at [136, 53] on div "[PERSON_NAME]" at bounding box center [170, 53] width 120 height 19
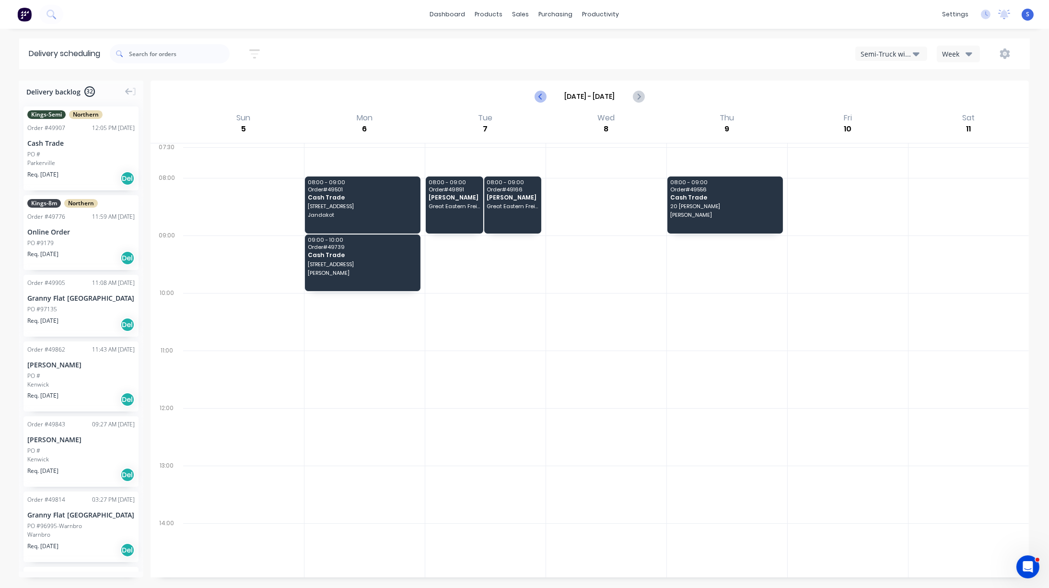
click at [536, 97] on icon "Previous page" at bounding box center [542, 97] width 12 height 12
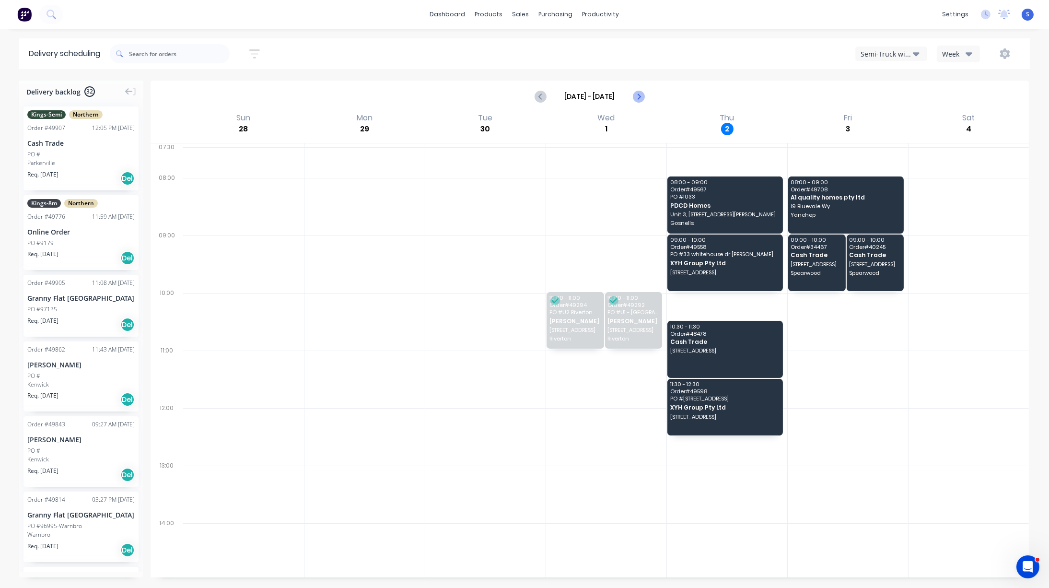
click at [625, 97] on icon "Next page" at bounding box center [639, 97] width 12 height 12
type input "Oct 5 - Oct 11"
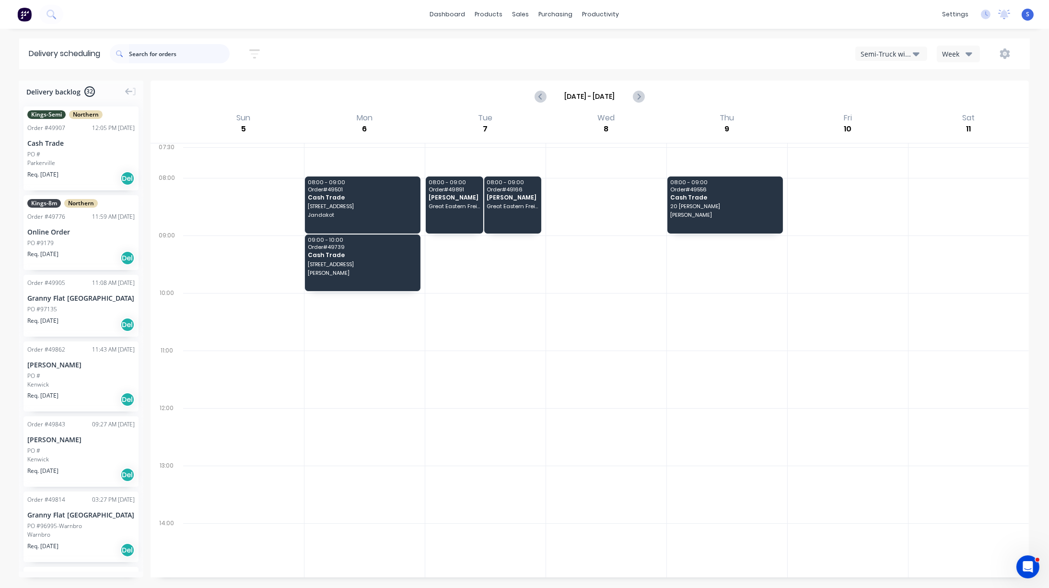
click at [170, 50] on input "text" at bounding box center [179, 53] width 101 height 19
type input "49843"
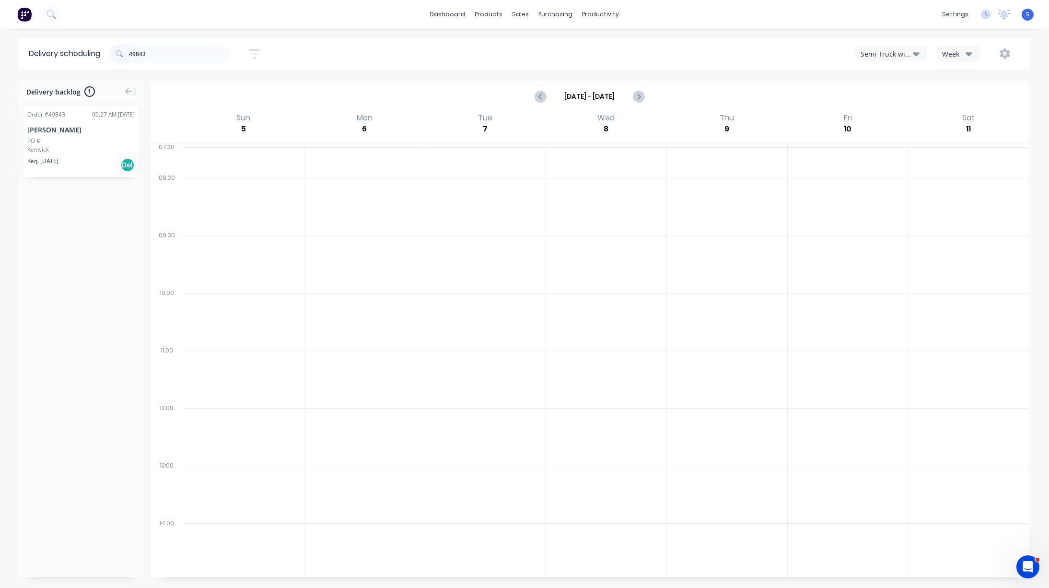
click at [71, 154] on div "Kenwick" at bounding box center [80, 149] width 107 height 9
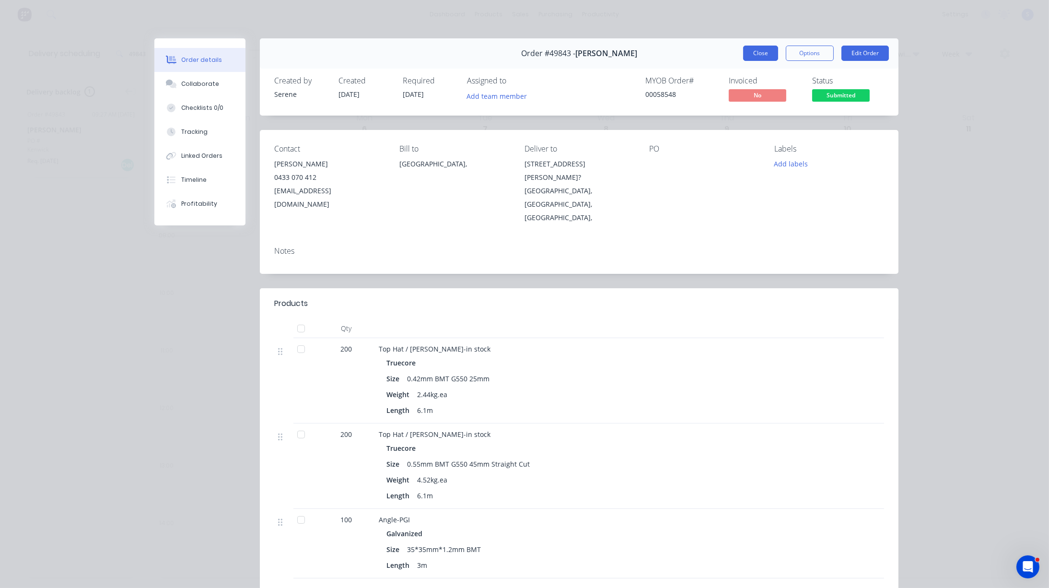
click at [625, 58] on button "Close" at bounding box center [760, 53] width 35 height 15
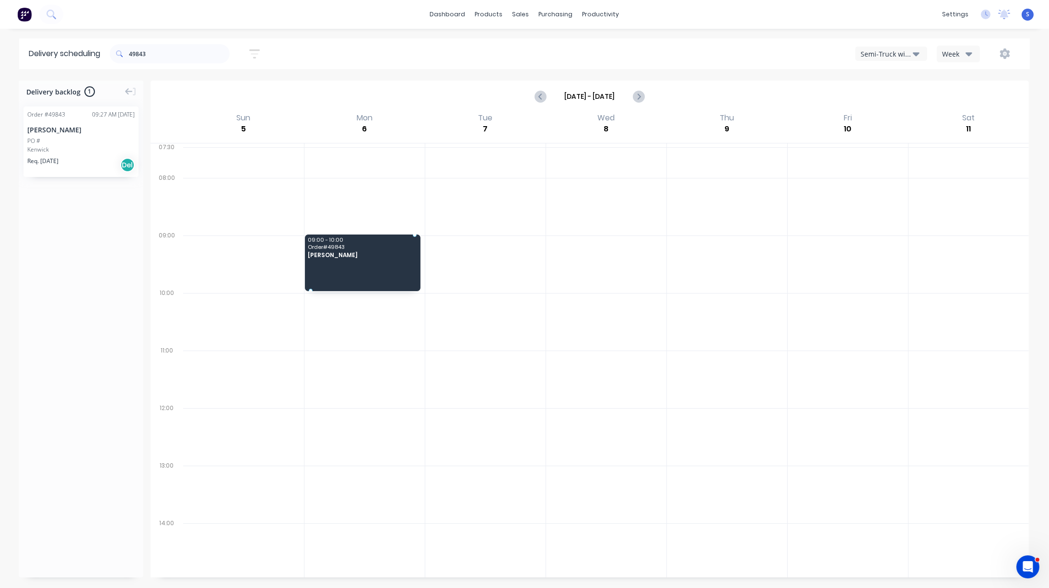
drag, startPoint x: 76, startPoint y: 145, endPoint x: 364, endPoint y: 270, distance: 313.8
click at [625, 210] on div at bounding box center [727, 207] width 120 height 58
drag, startPoint x: 167, startPoint y: 59, endPoint x: 116, endPoint y: 54, distance: 51.1
click at [130, 54] on div "49843" at bounding box center [170, 53] width 120 height 19
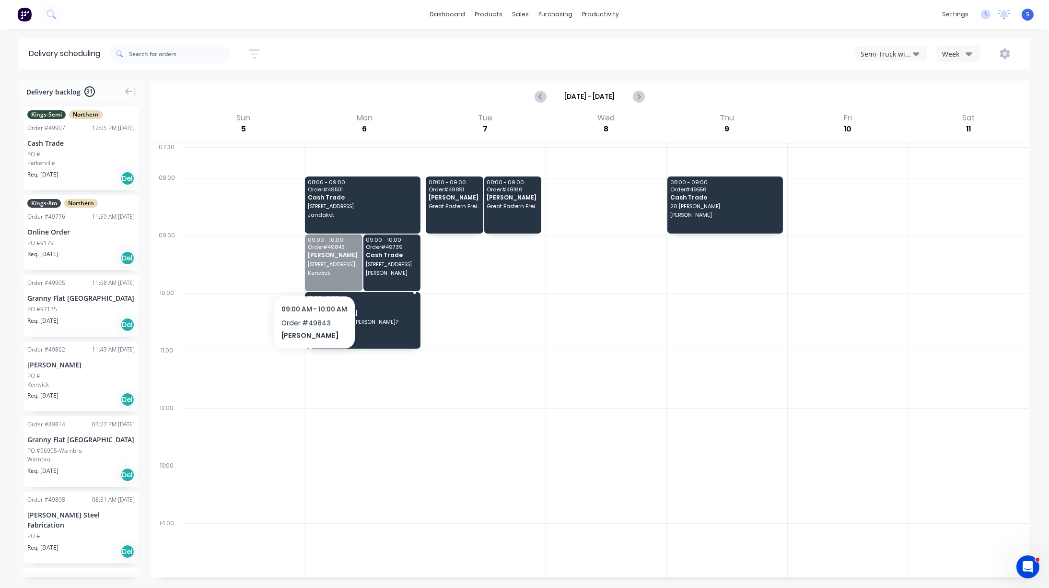
drag, startPoint x: 318, startPoint y: 260, endPoint x: 317, endPoint y: 320, distance: 60.5
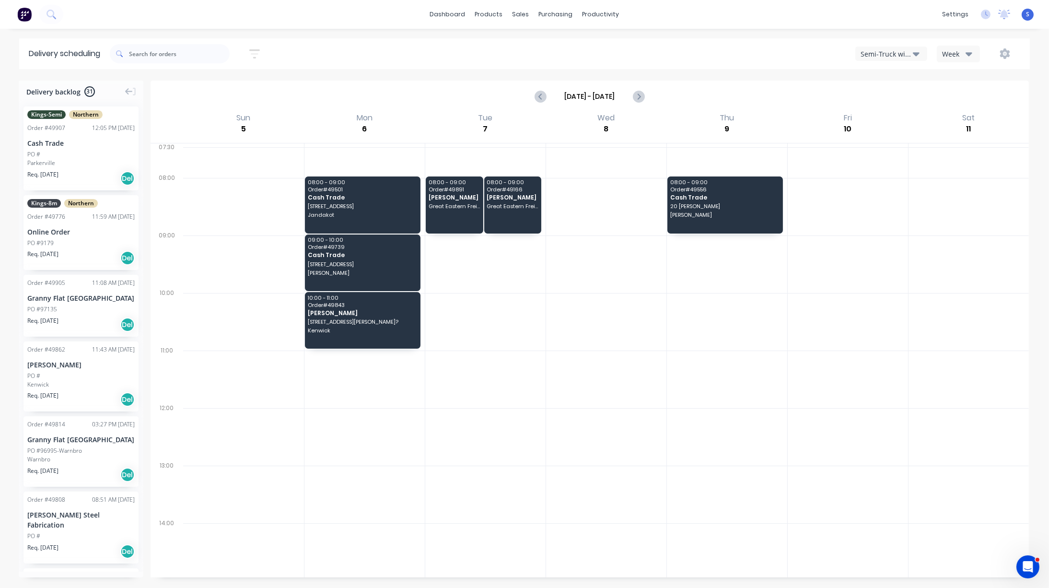
click at [572, 372] on div at bounding box center [606, 380] width 120 height 58
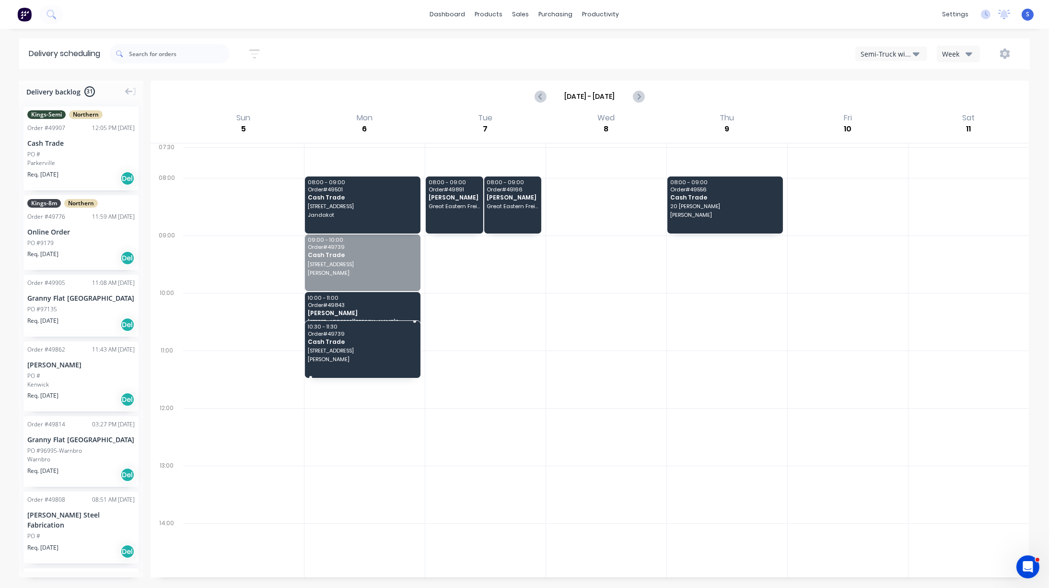
drag, startPoint x: 363, startPoint y: 267, endPoint x: 365, endPoint y: 364, distance: 96.4
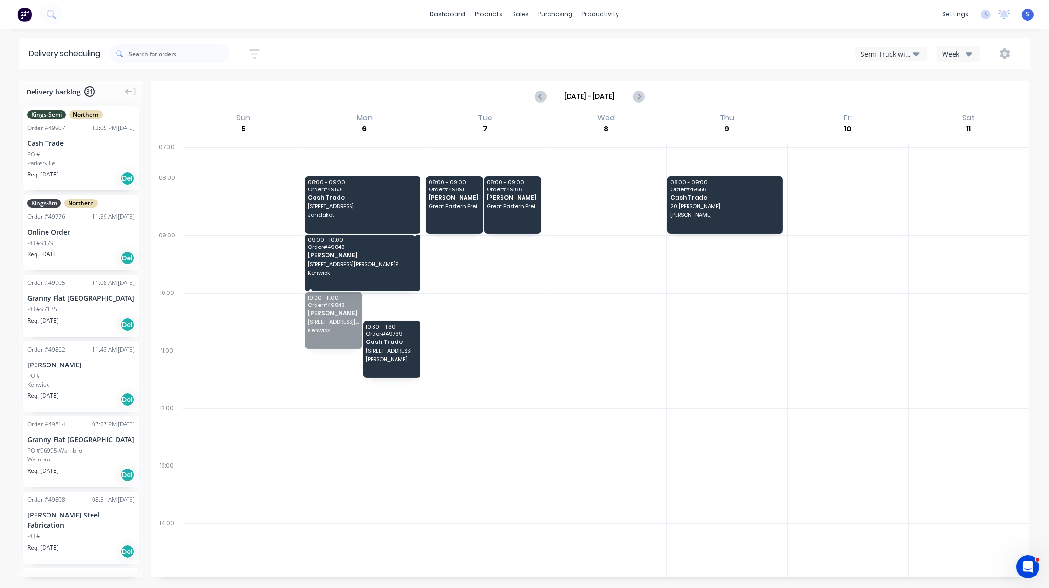
drag, startPoint x: 340, startPoint y: 325, endPoint x: 355, endPoint y: 275, distance: 52.3
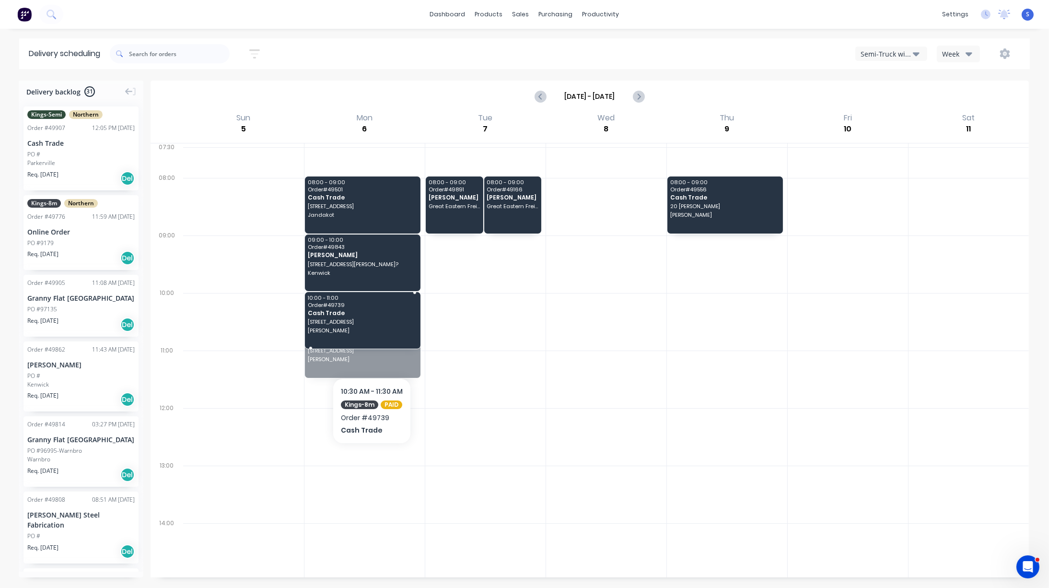
drag, startPoint x: 372, startPoint y: 361, endPoint x: 372, endPoint y: 340, distance: 21.1
click at [625, 343] on div at bounding box center [727, 322] width 120 height 58
